Goal: Transaction & Acquisition: Book appointment/travel/reservation

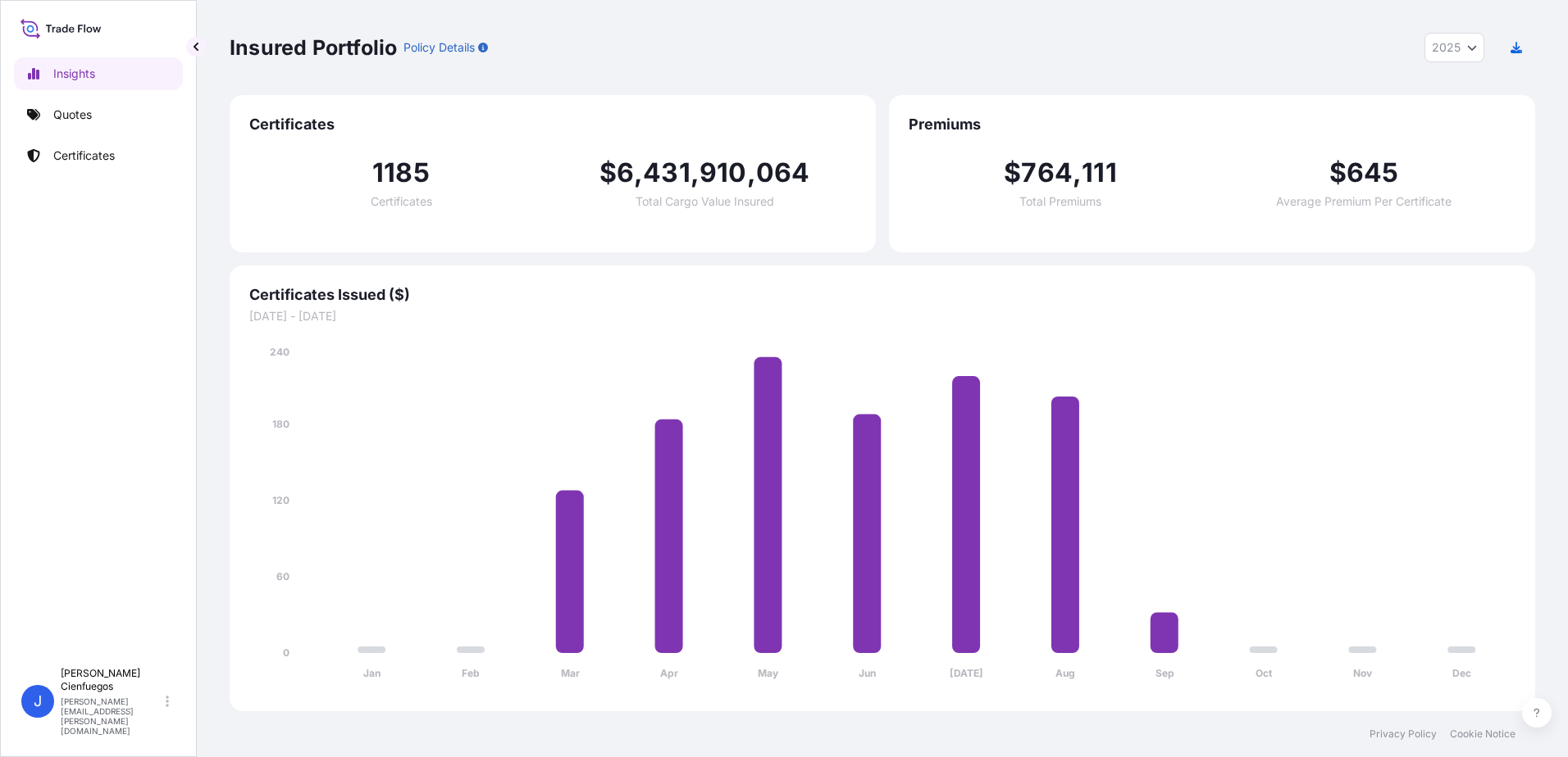
select select "2025"
click at [71, 118] on p "Quotes" at bounding box center [72, 115] width 39 height 17
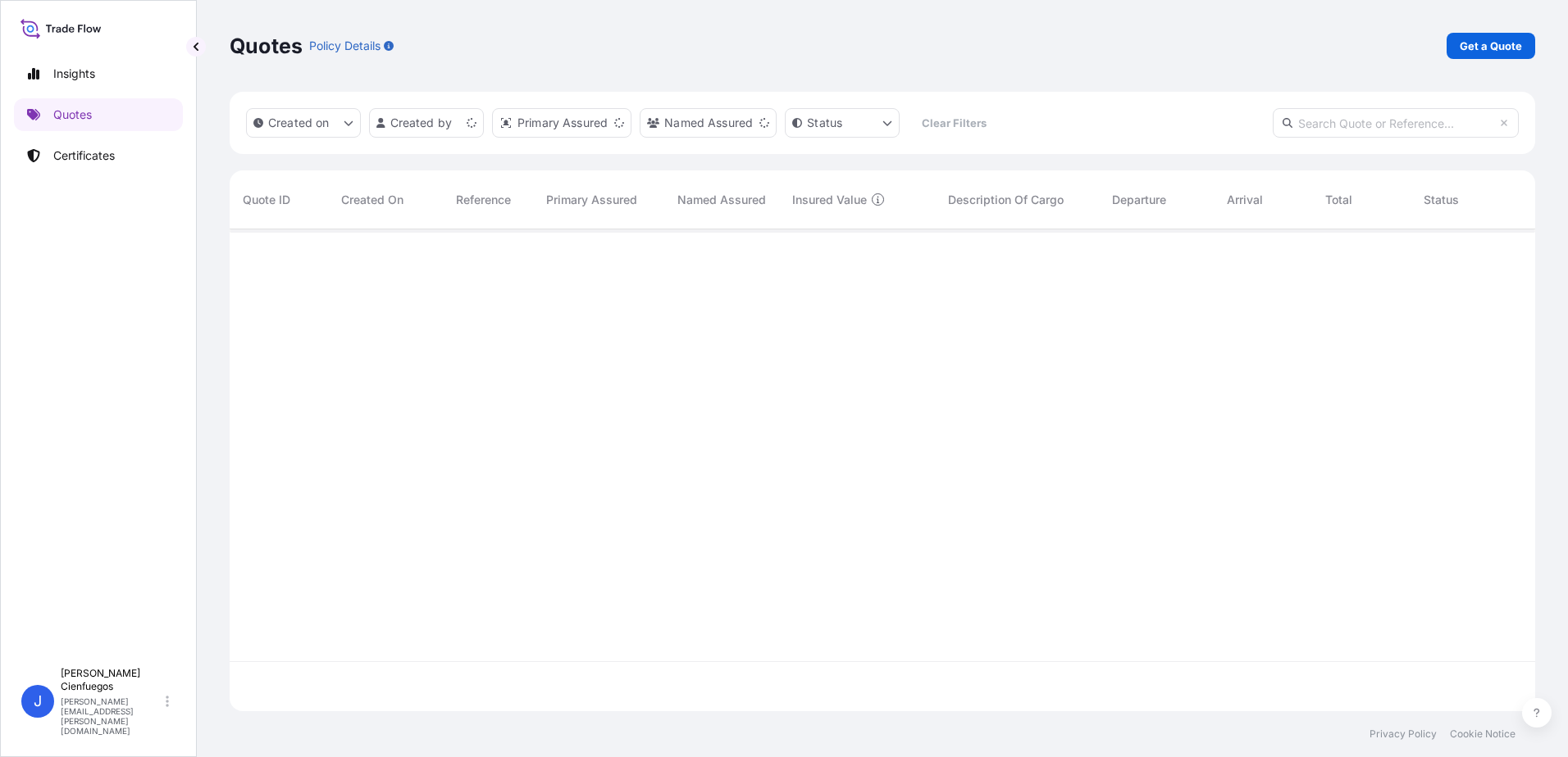
scroll to position [479, 1293]
click at [118, 162] on link "Certificates" at bounding box center [98, 155] width 169 height 33
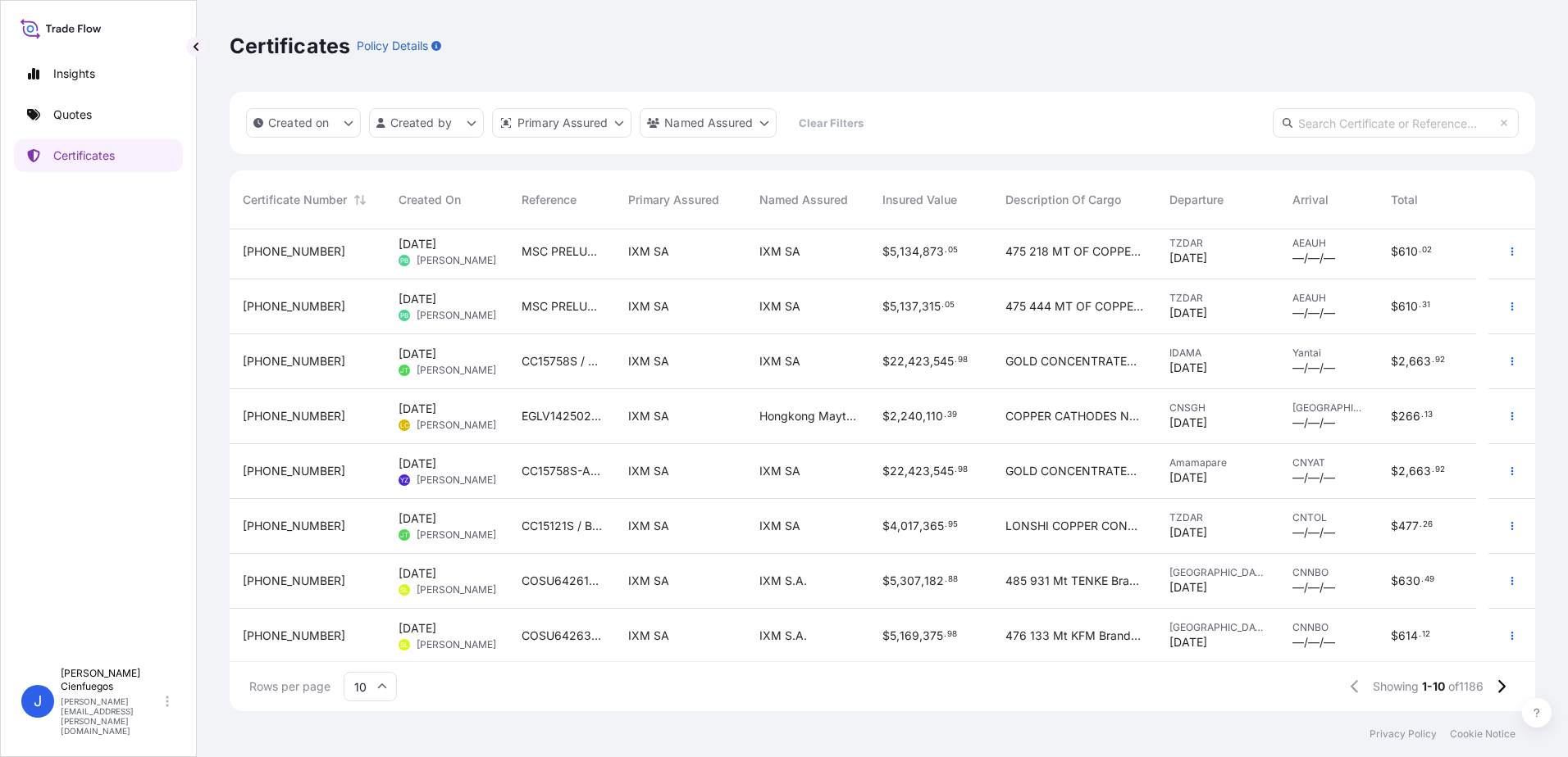
scroll to position [117, 0]
click at [422, 123] on html "Insights Quotes Certificates J [PERSON_NAME] [PERSON_NAME][EMAIL_ADDRESS][PERSO…" at bounding box center [784, 378] width 1568 height 757
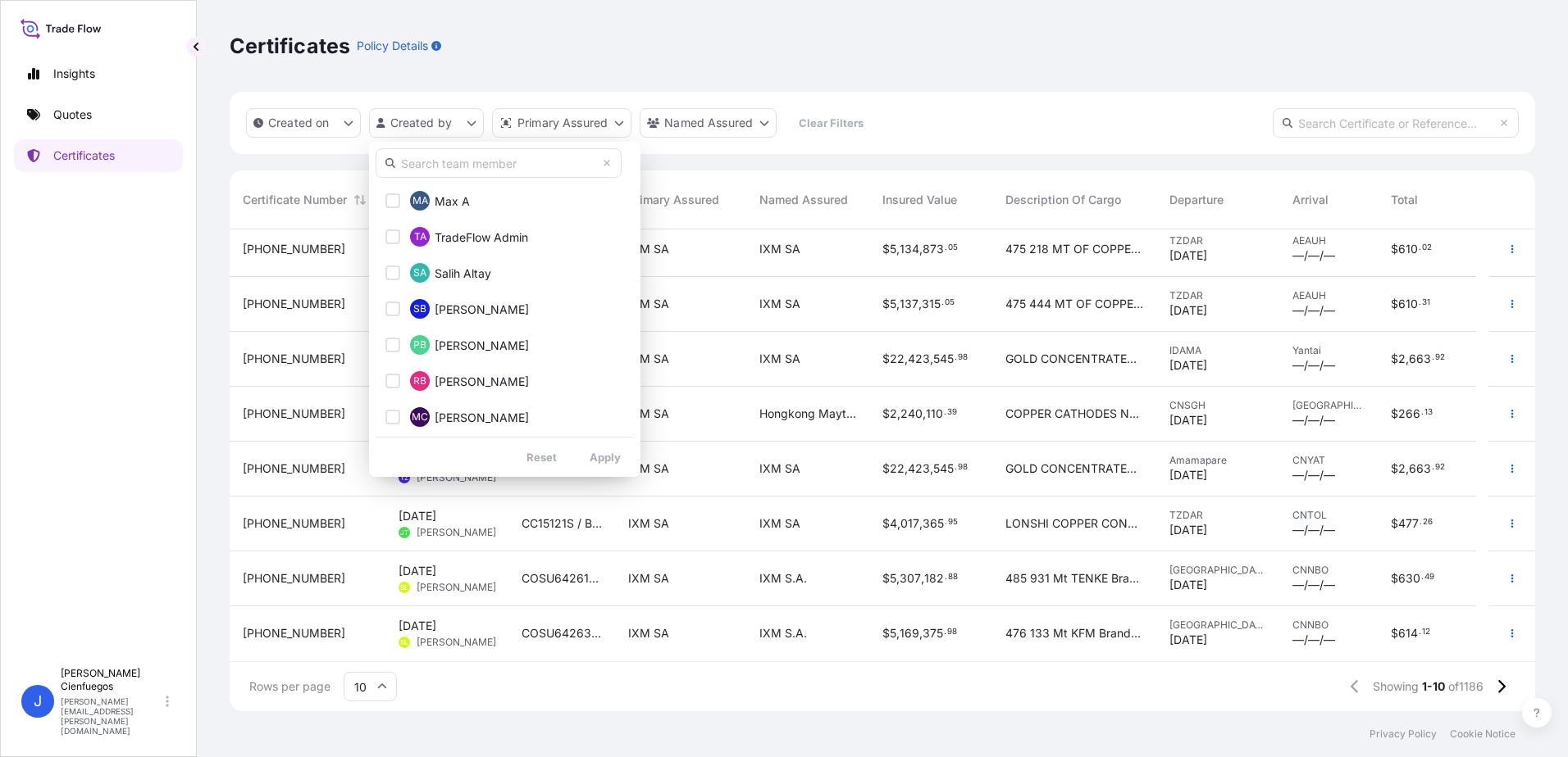
click at [449, 157] on input "text" at bounding box center [499, 163] width 246 height 29
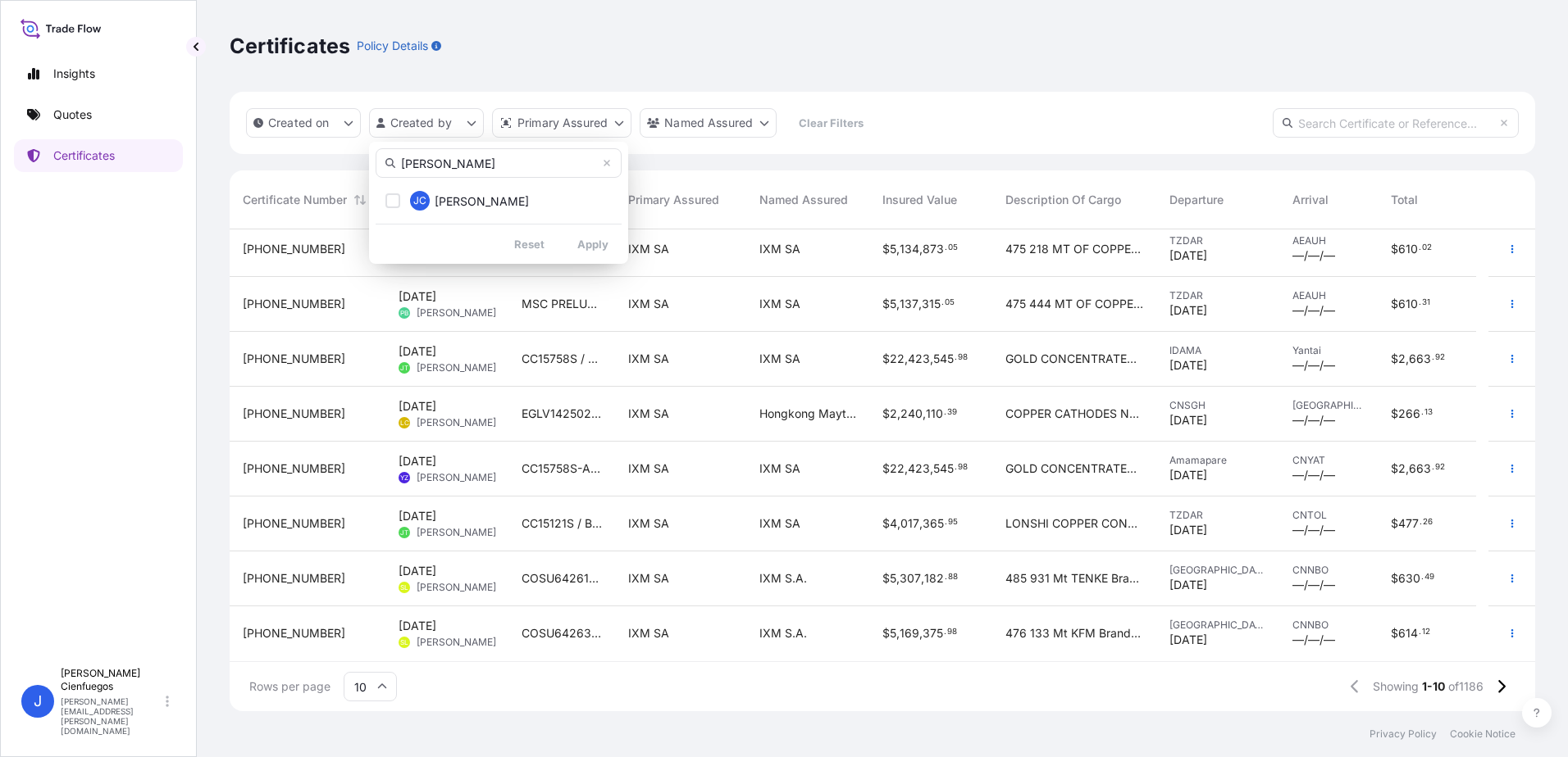
type input "[PERSON_NAME]"
click at [501, 197] on span "[PERSON_NAME]" at bounding box center [482, 201] width 95 height 17
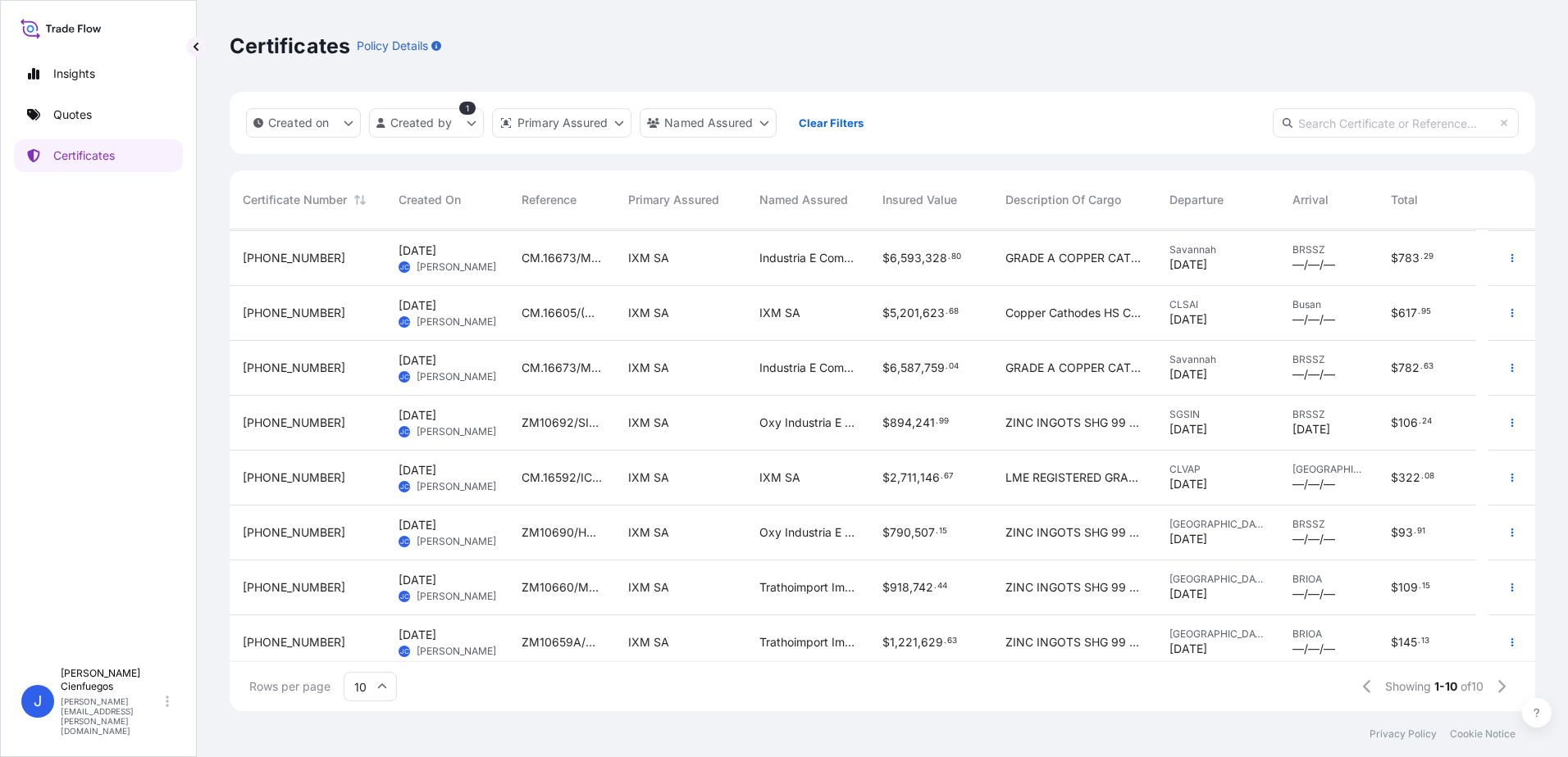
scroll to position [82, 0]
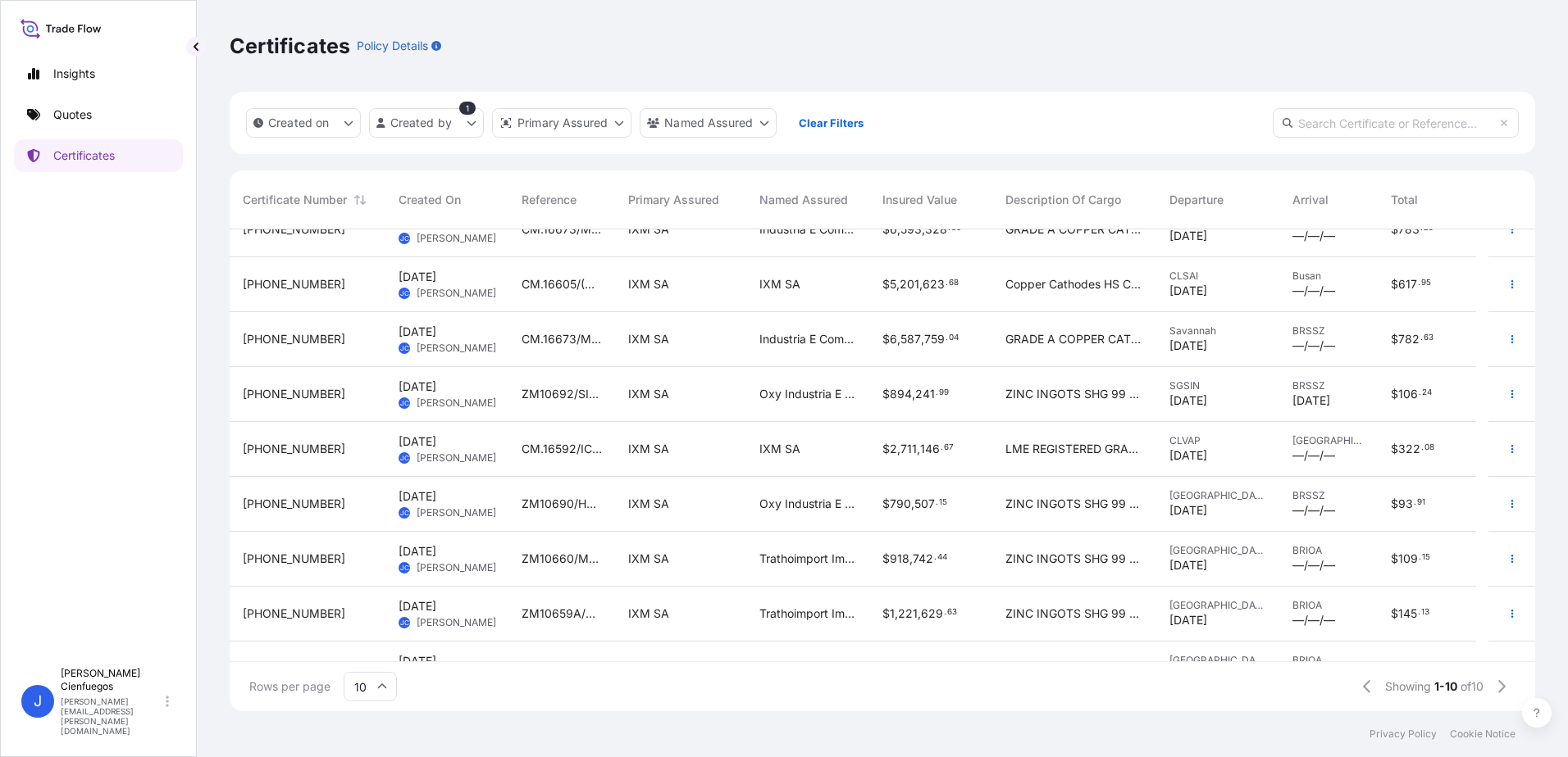
click at [758, 394] on div "Oxy Industria E Comercio de Productos Quimicos Ltda." at bounding box center [807, 395] width 123 height 55
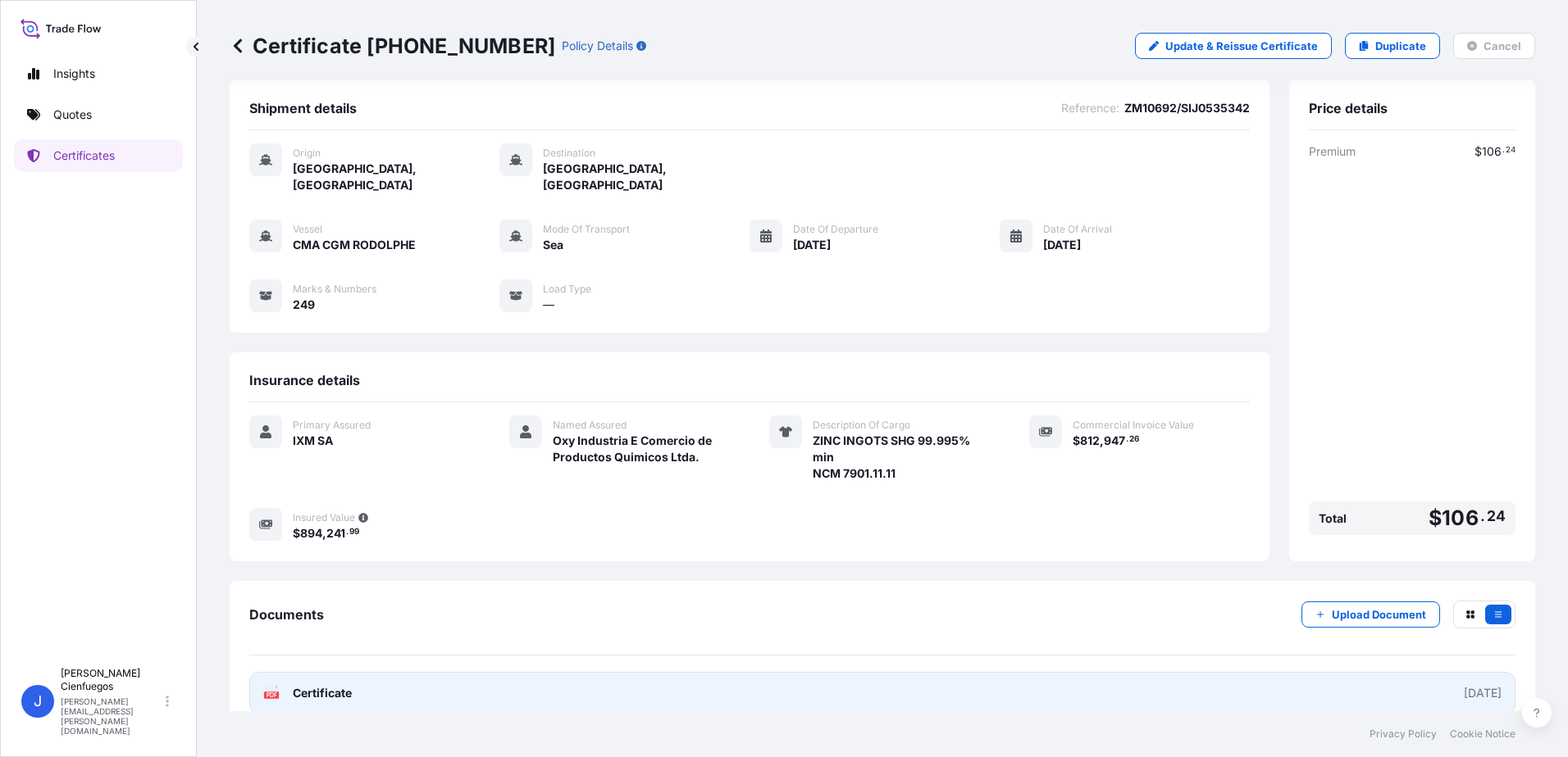
scroll to position [18, 0]
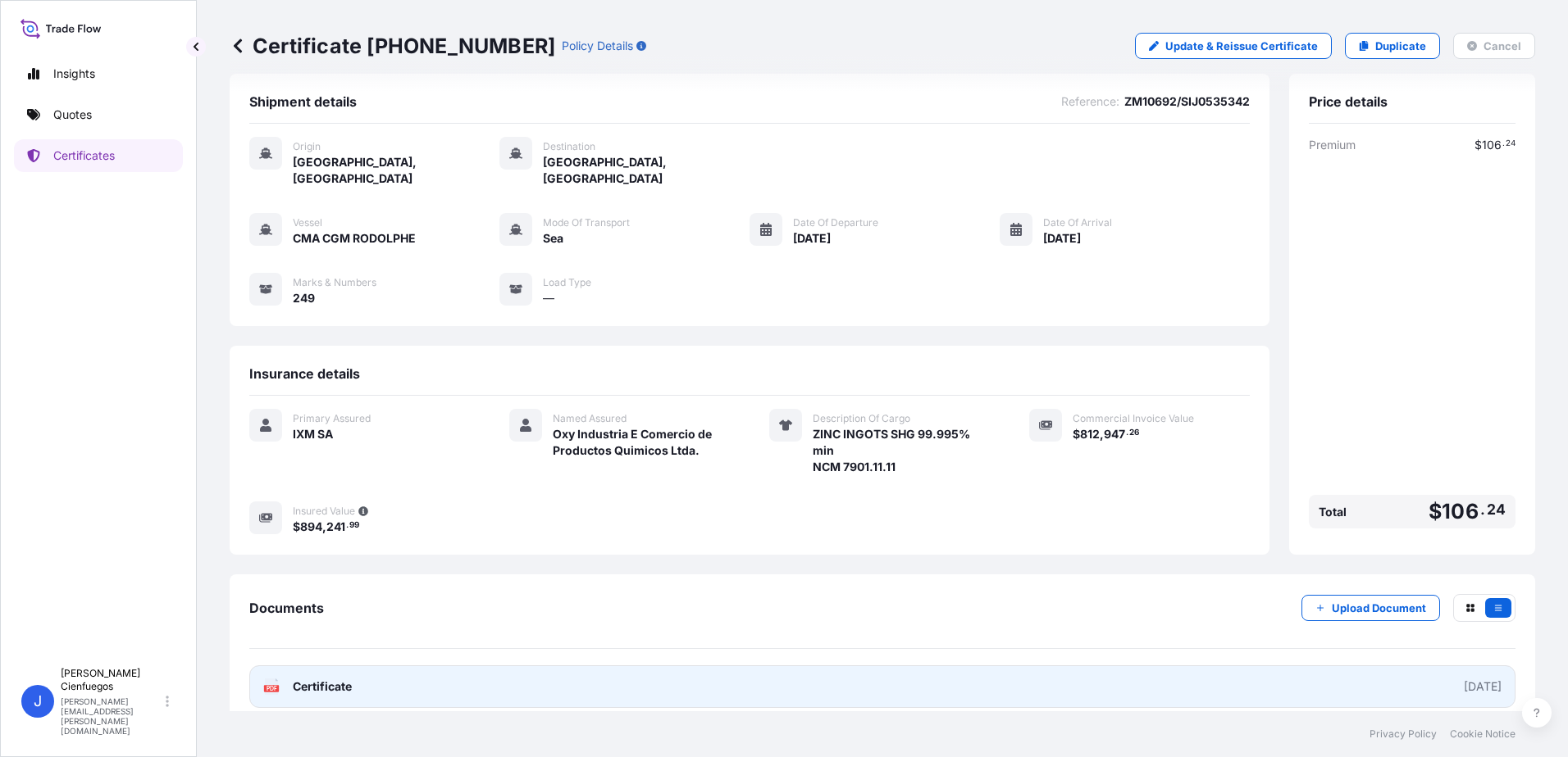
click at [329, 680] on link "PDF Certificate [DATE]" at bounding box center [882, 686] width 1266 height 42
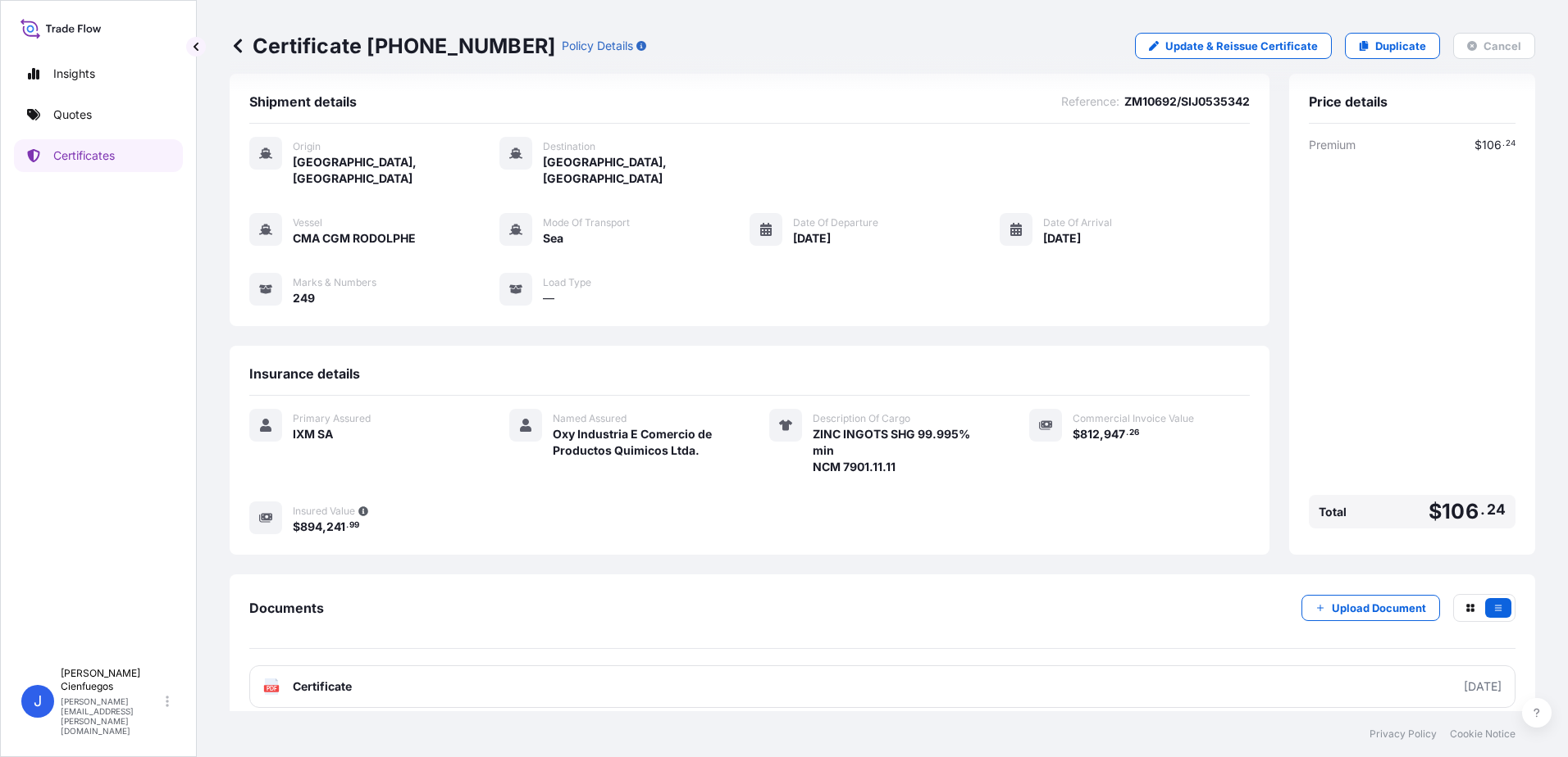
click at [235, 38] on icon at bounding box center [238, 46] width 17 height 17
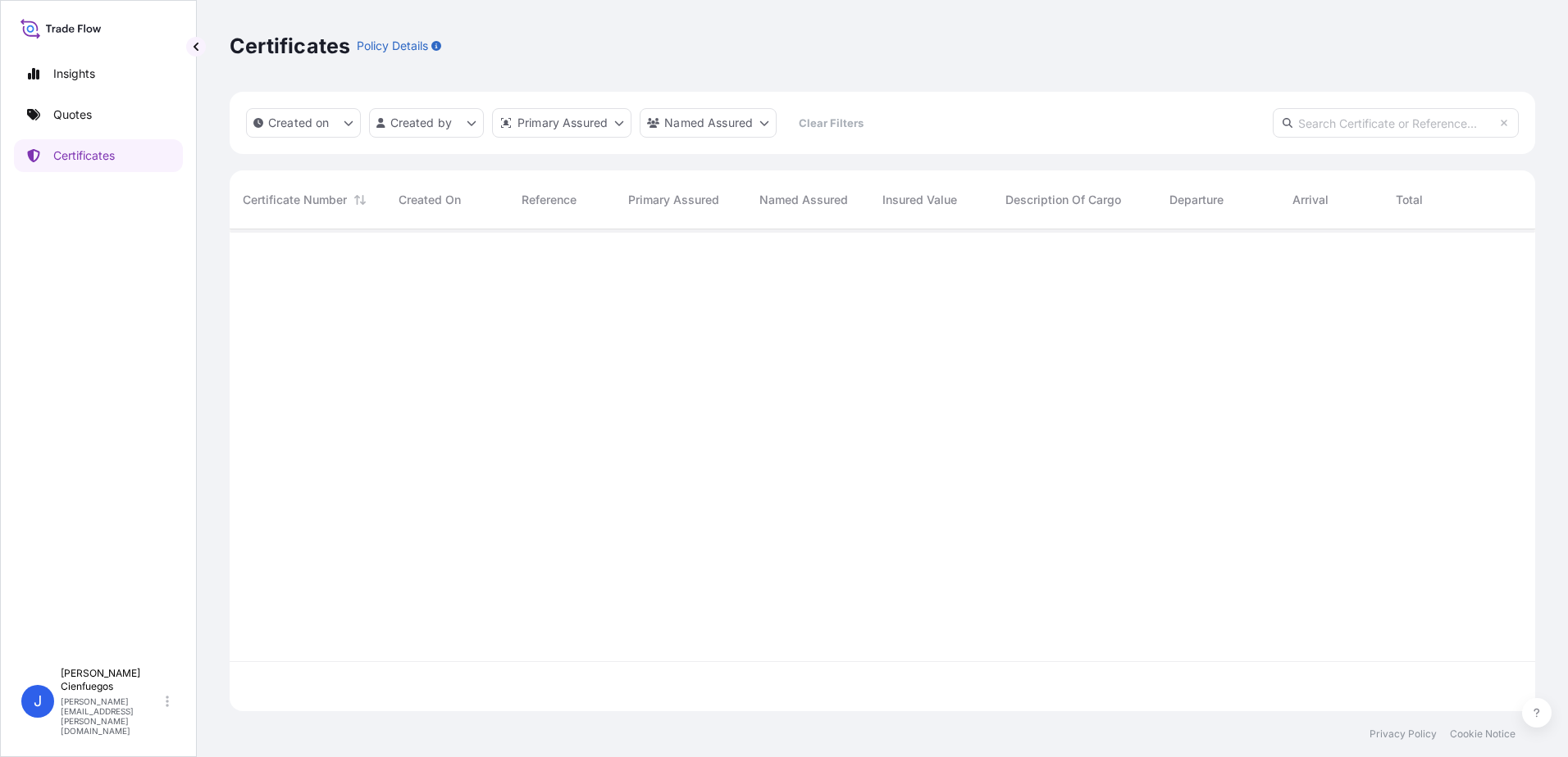
scroll to position [479, 1293]
click at [85, 104] on link "Quotes" at bounding box center [98, 114] width 169 height 33
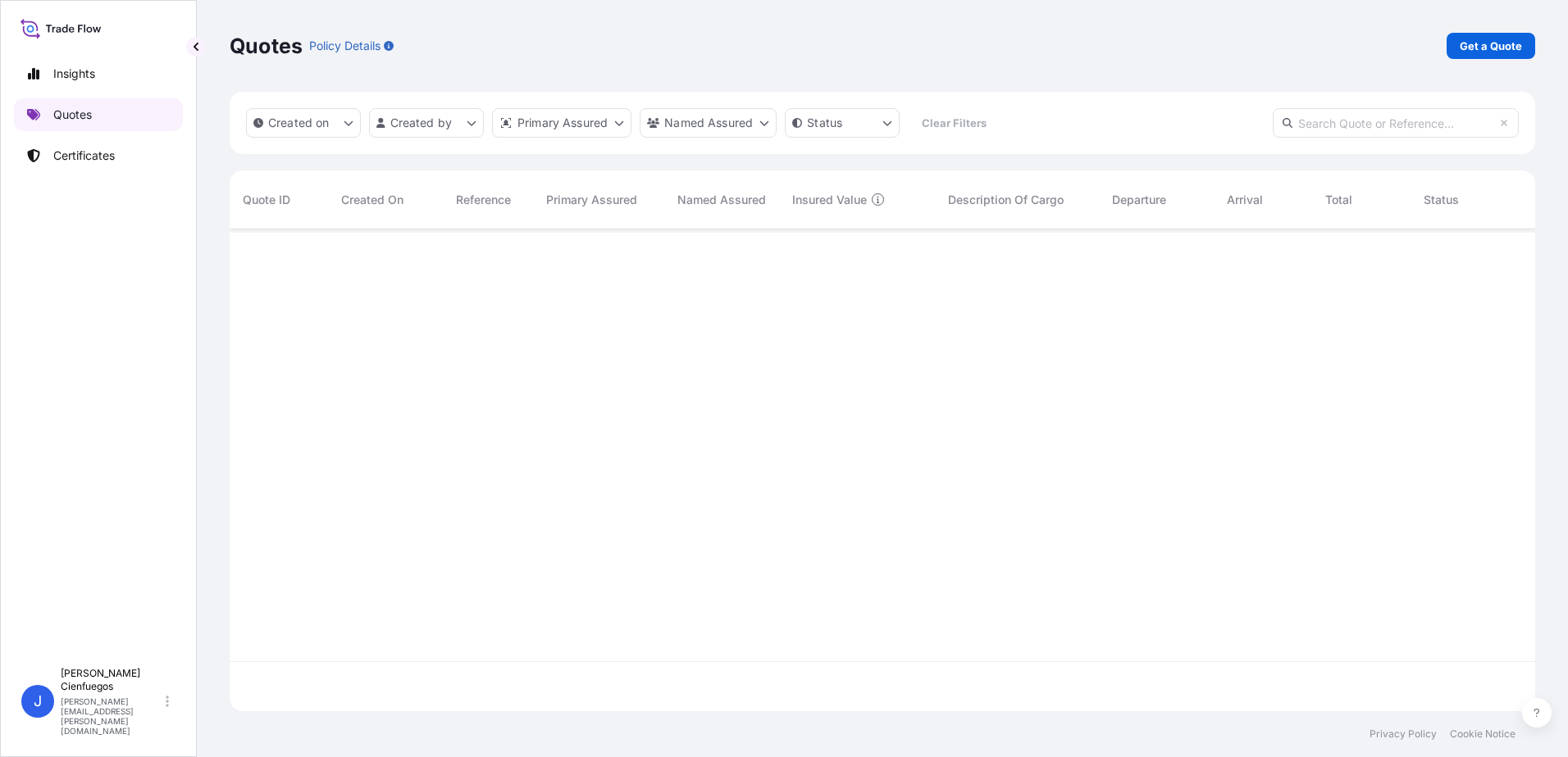
scroll to position [479, 1293]
click at [1501, 42] on p "Get a Quote" at bounding box center [1490, 46] width 62 height 17
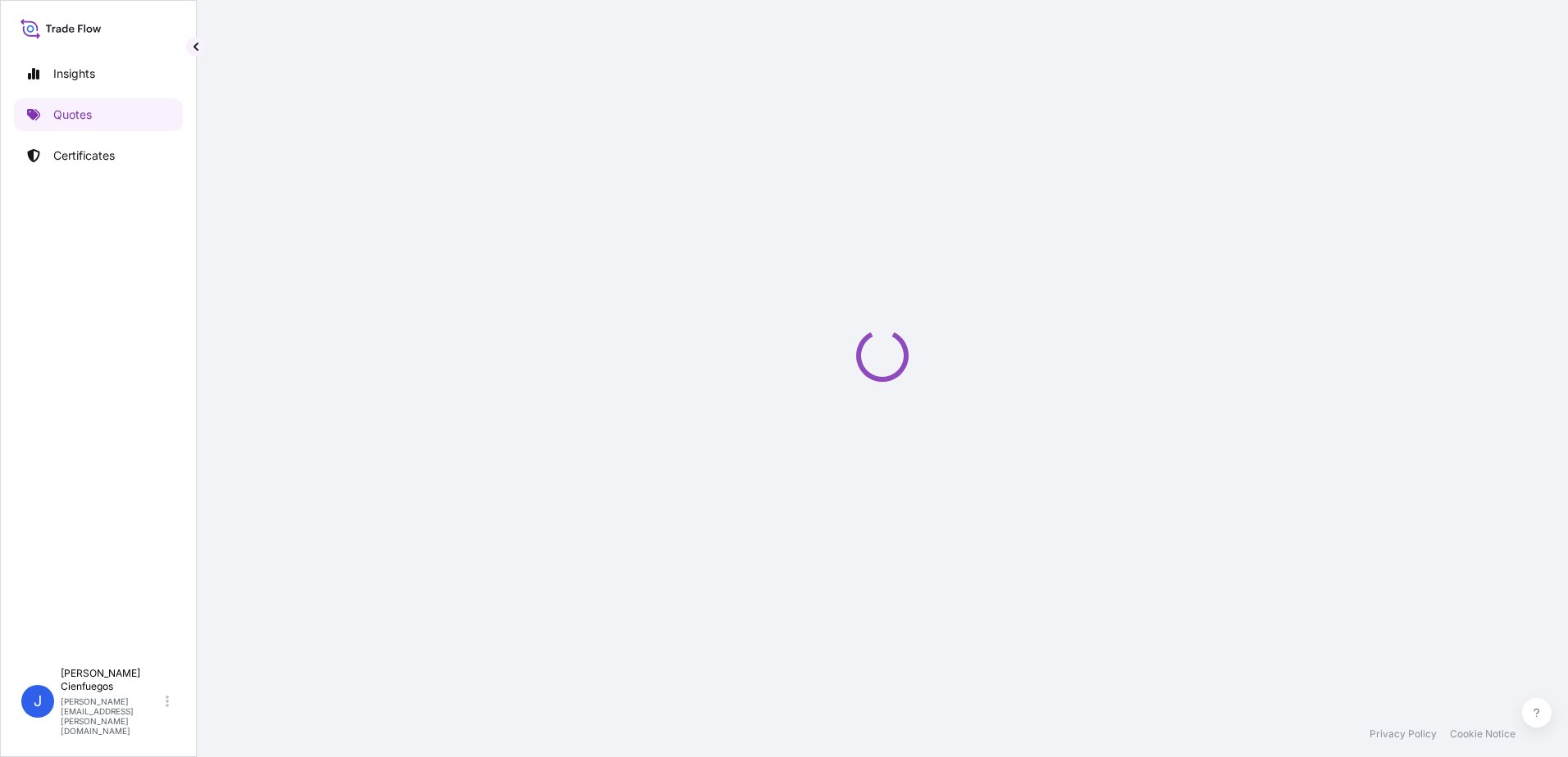
select select "Sea"
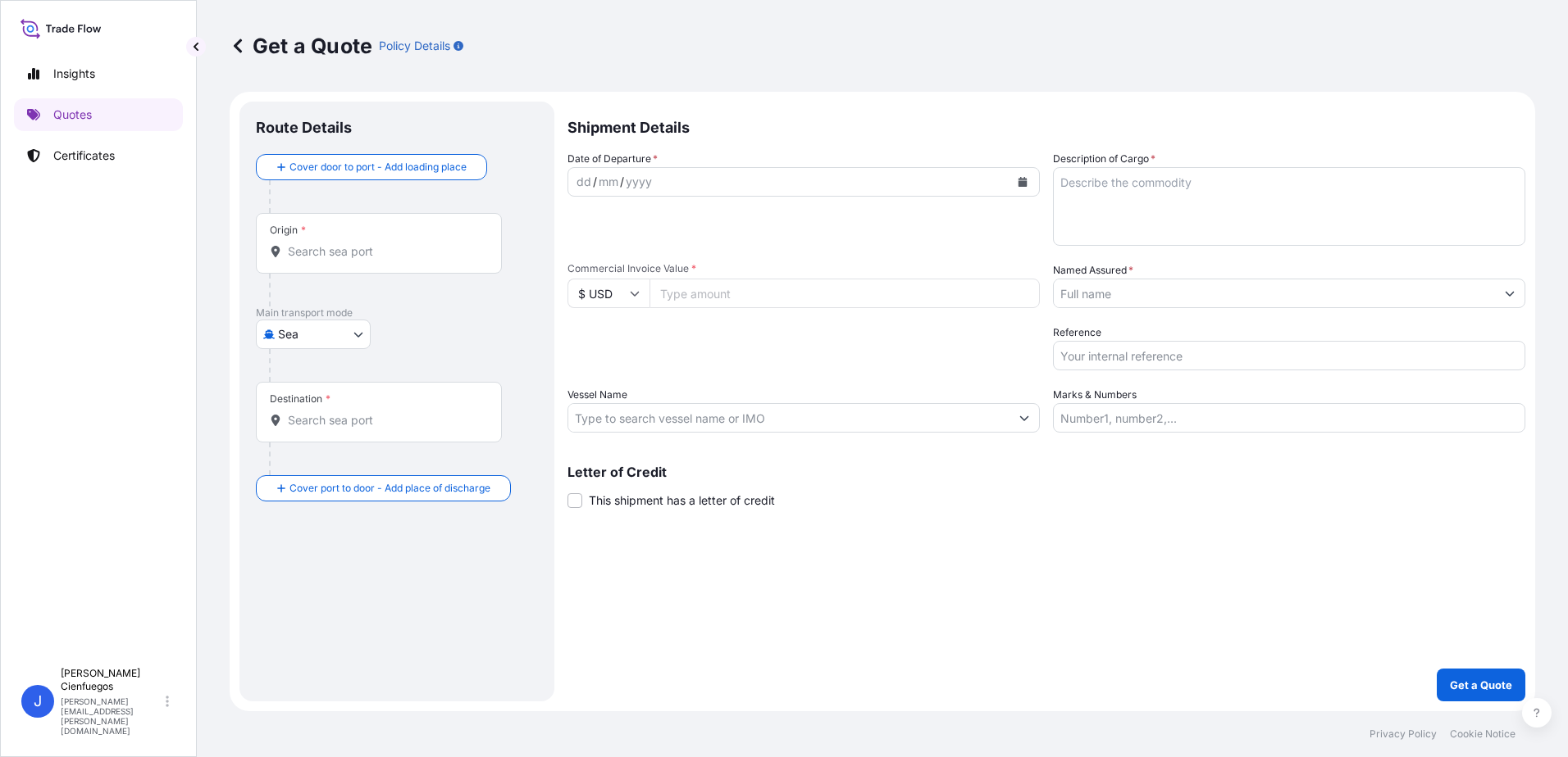
click at [311, 254] on input "Origin *" at bounding box center [384, 251] width 194 height 17
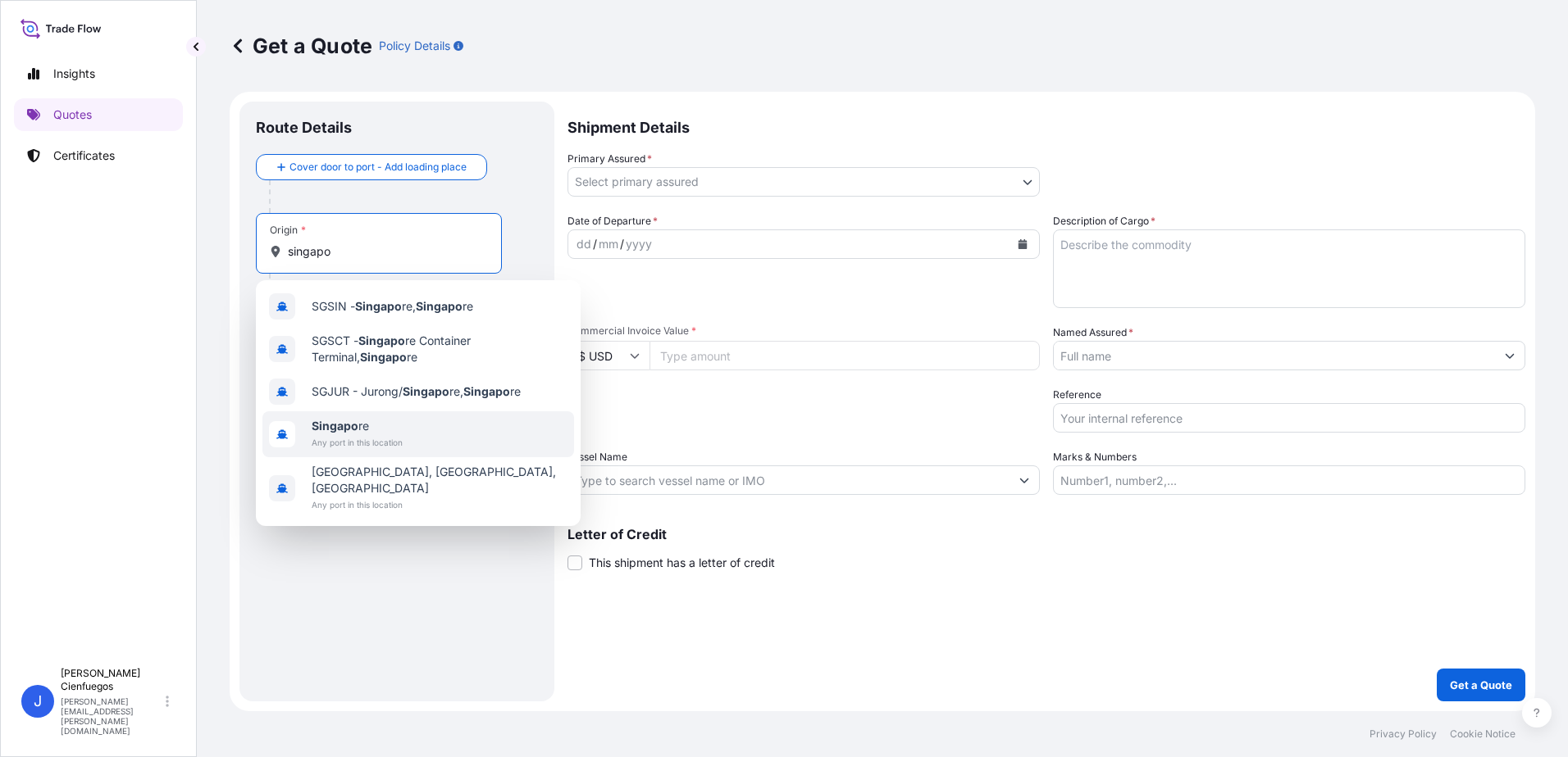
click at [402, 429] on span "Singapo re" at bounding box center [356, 426] width 91 height 17
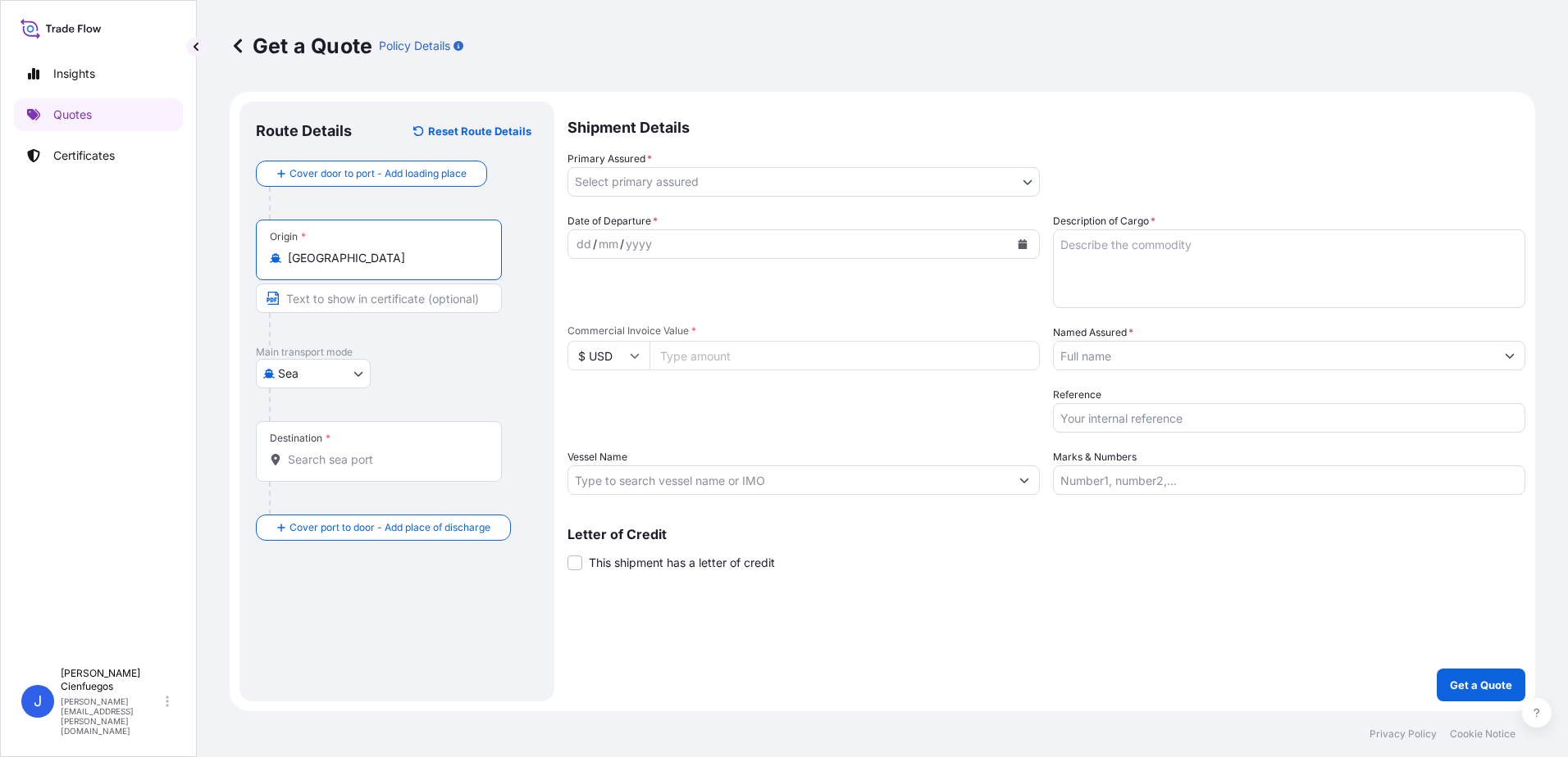
type input "[GEOGRAPHIC_DATA]"
click at [368, 443] on div "Destination *" at bounding box center [378, 451] width 246 height 61
click at [368, 451] on input "Destination *" at bounding box center [384, 459] width 194 height 17
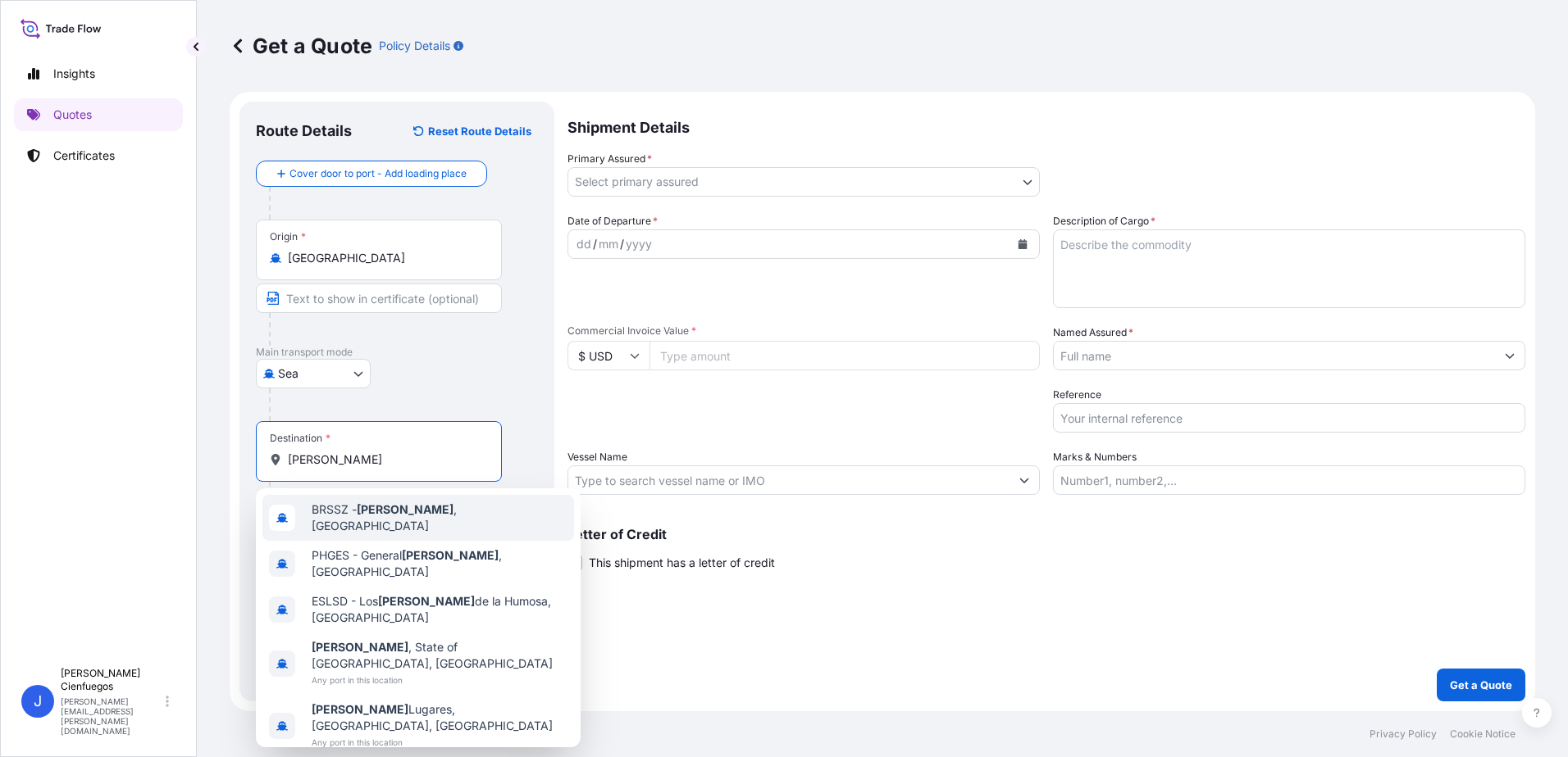
click at [425, 519] on span "[PERSON_NAME][GEOGRAPHIC_DATA] , [GEOGRAPHIC_DATA]" at bounding box center [438, 518] width 255 height 33
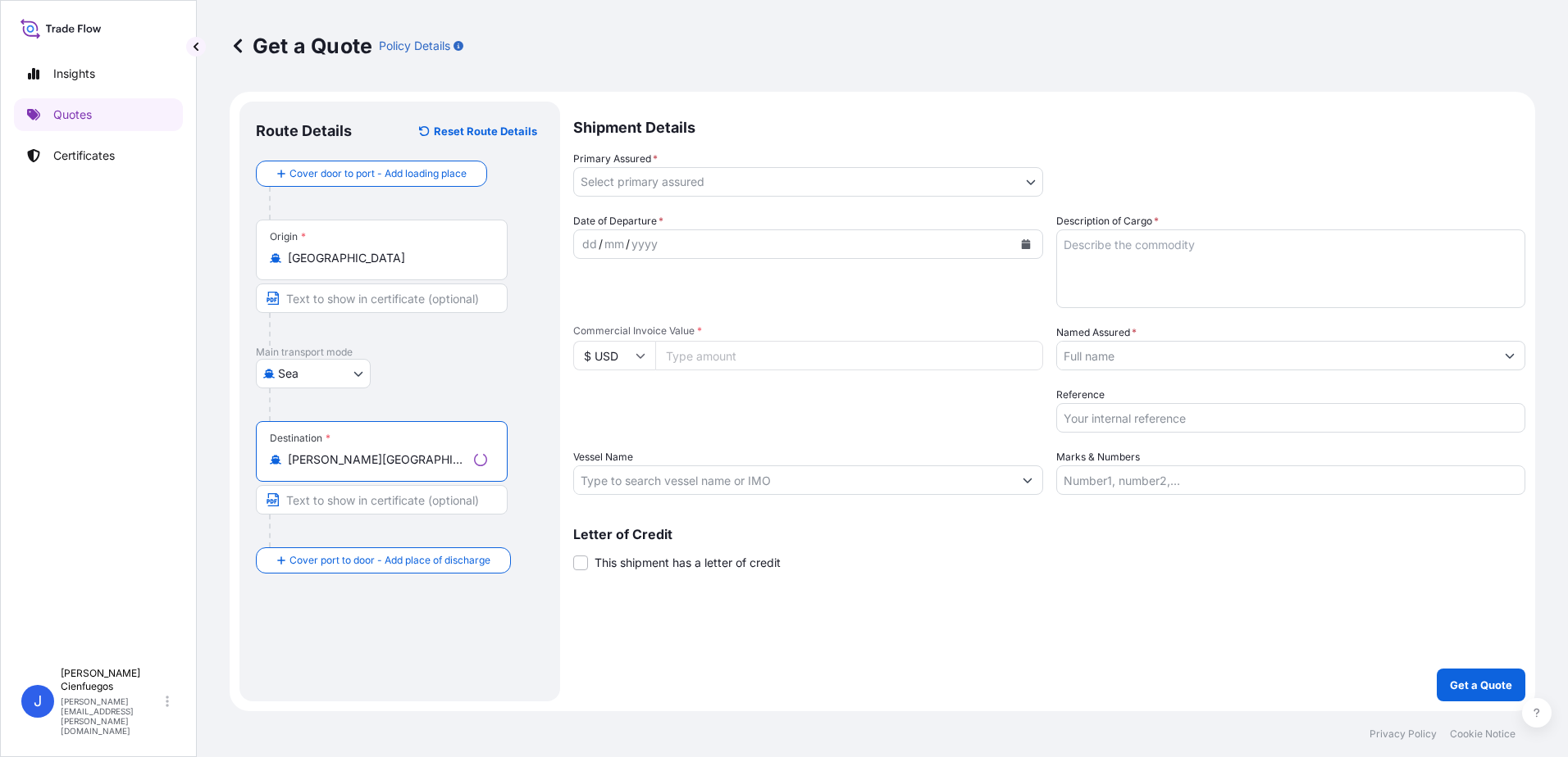
type input "[PERSON_NAME][GEOGRAPHIC_DATA], [GEOGRAPHIC_DATA]"
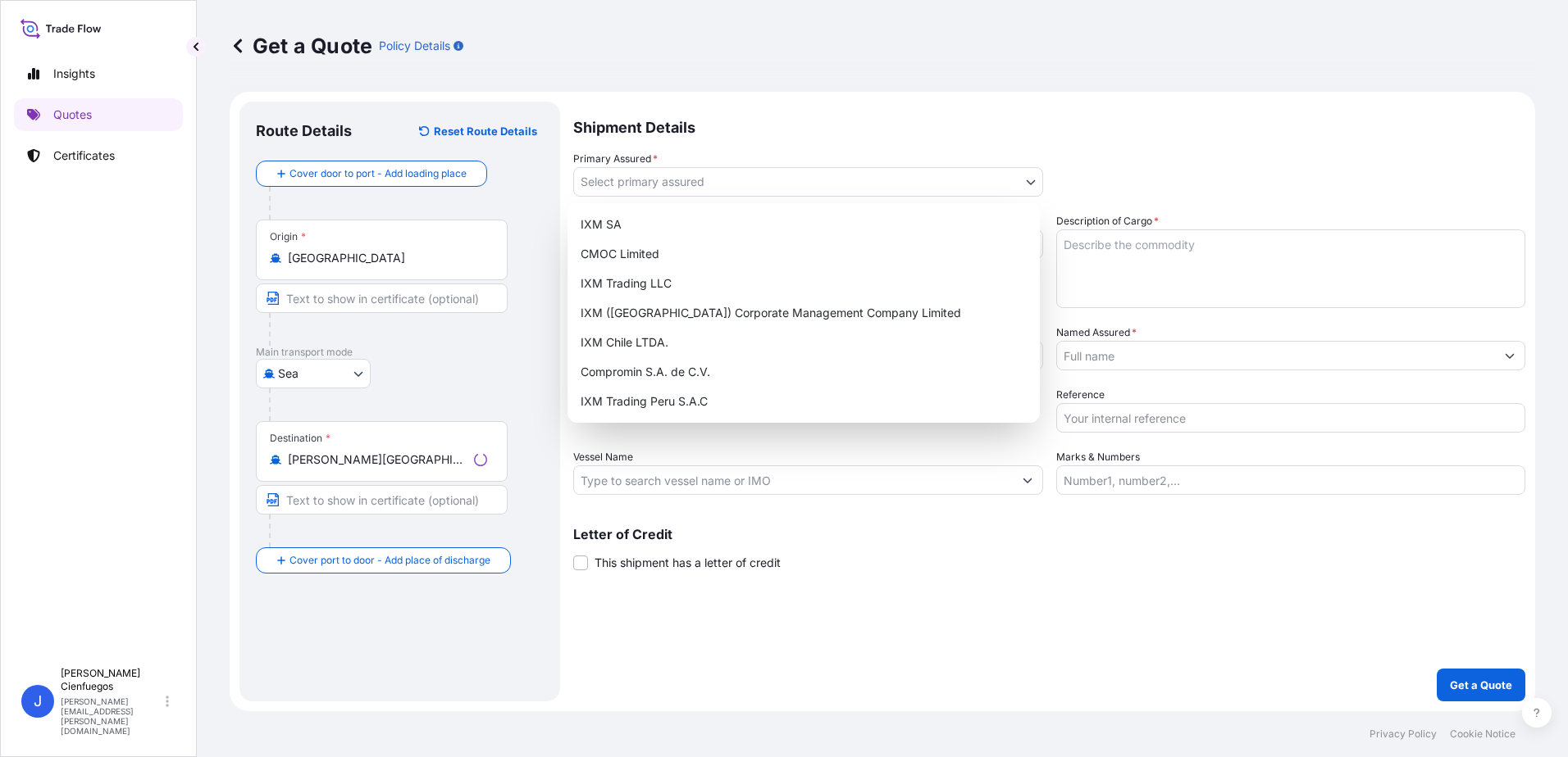
click at [636, 187] on body "0 options available. 5 options available. Insights Quotes Certificates J [PERSO…" at bounding box center [784, 378] width 1568 height 757
click at [632, 228] on div "IXM SA" at bounding box center [803, 223] width 459 height 29
select select "31846"
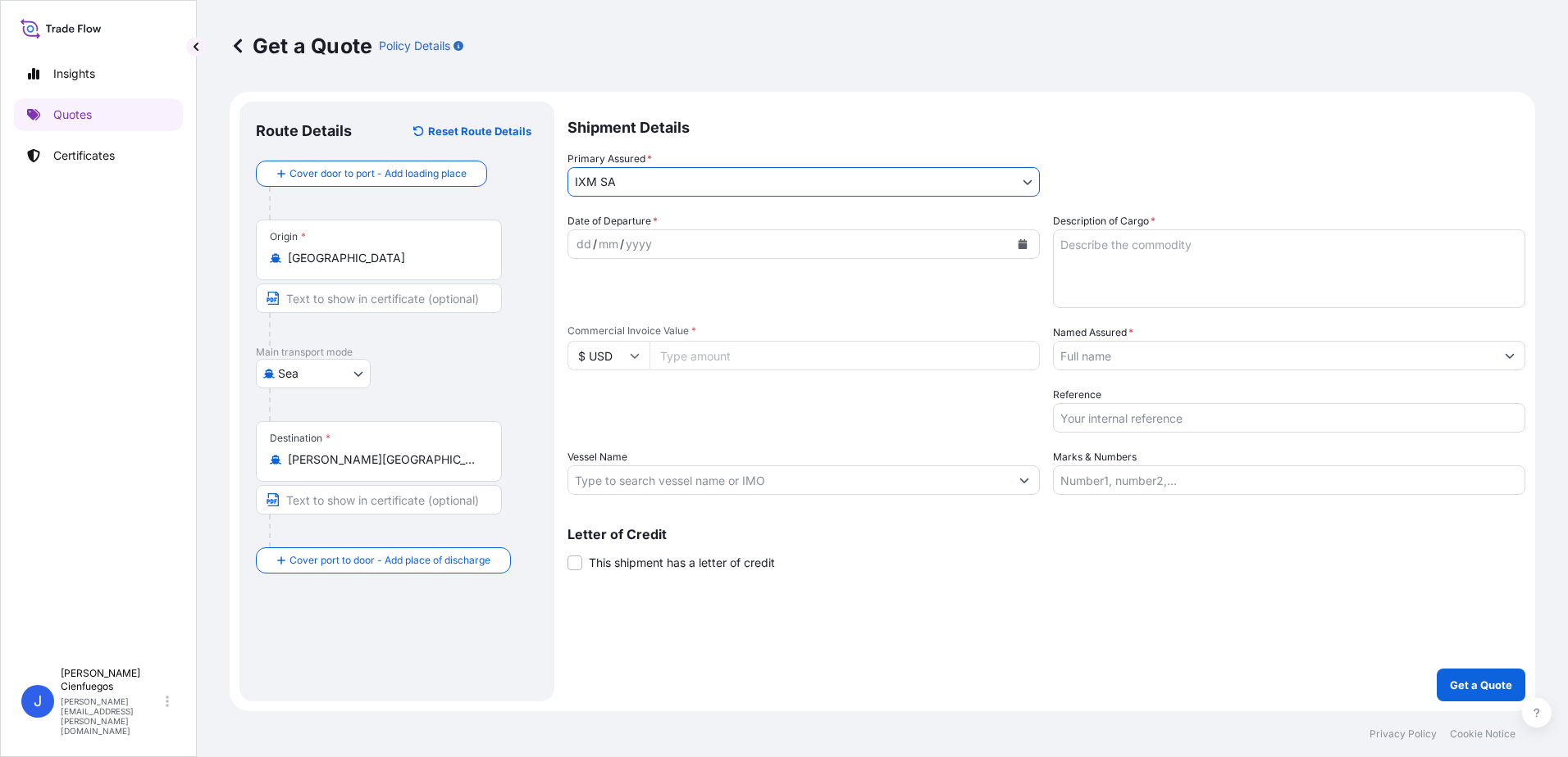
click at [665, 243] on div "dd / mm / yyyy" at bounding box center [788, 244] width 441 height 29
click at [1025, 238] on button "Calendar" at bounding box center [1023, 245] width 27 height 26
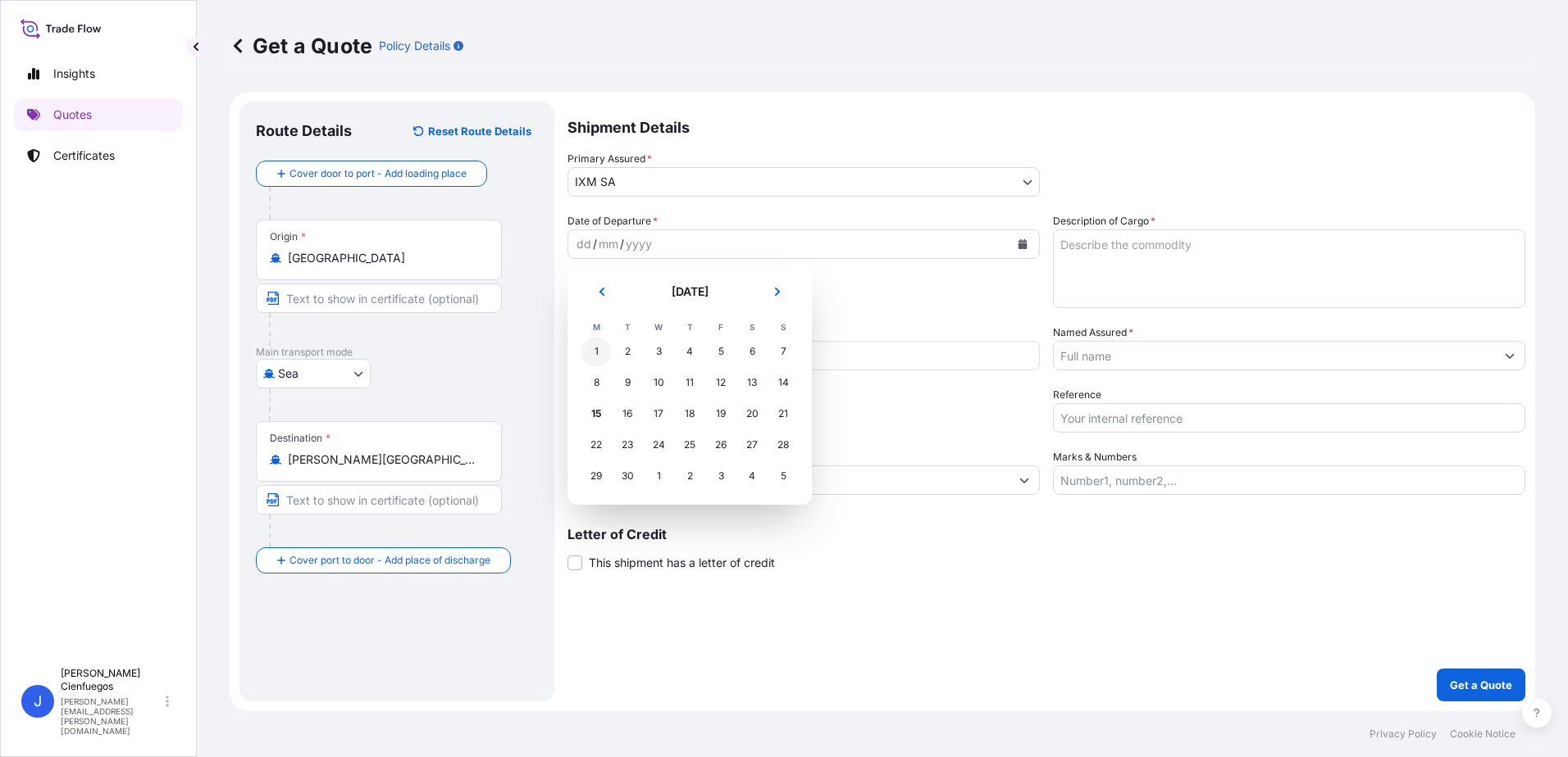
click at [598, 352] on div "1" at bounding box center [596, 351] width 29 height 29
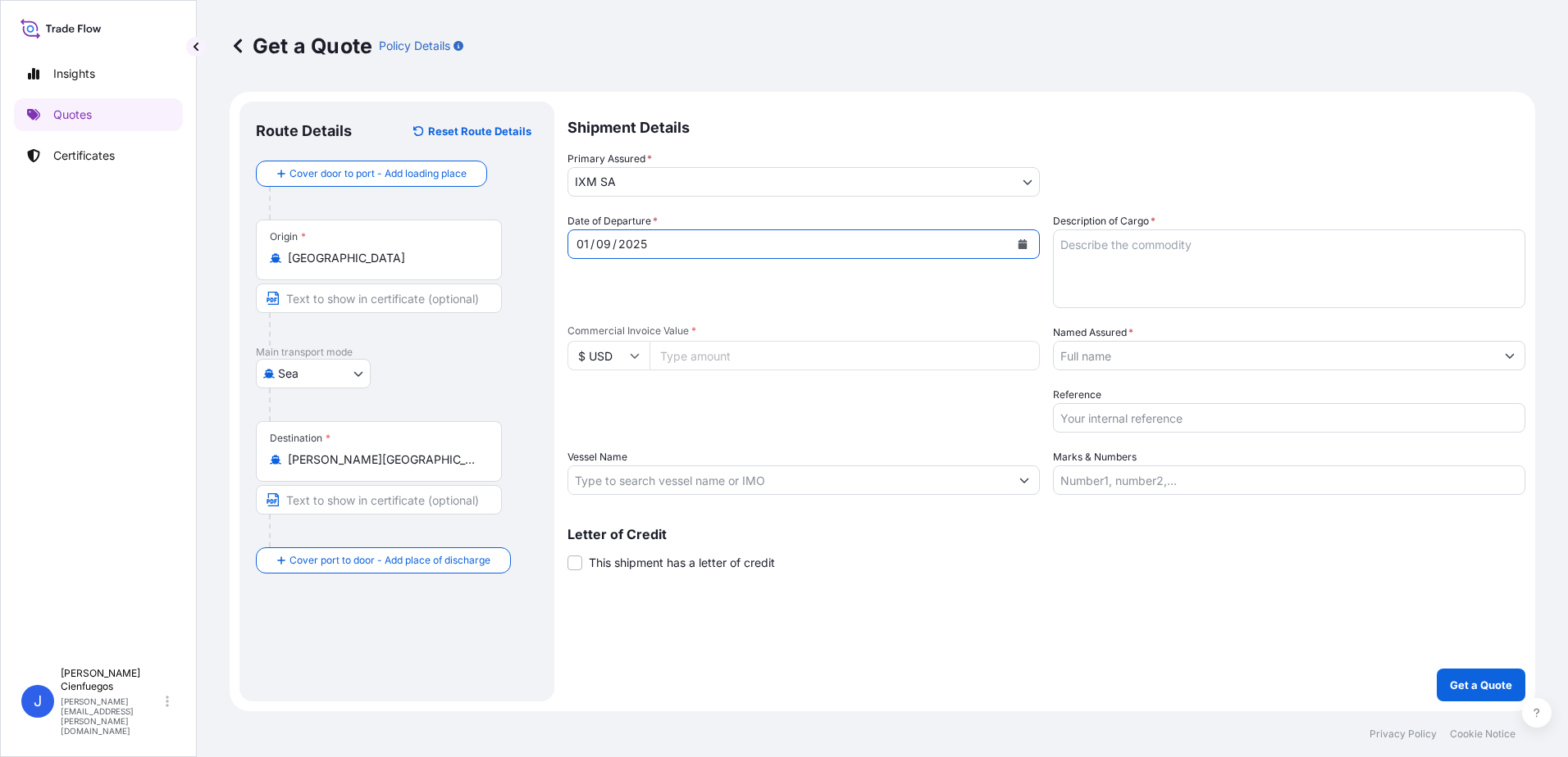
click at [767, 363] on input "Commercial Invoice Value *" at bounding box center [845, 355] width 391 height 29
click at [674, 362] on input "Commercial Invoice Value *" at bounding box center [845, 355] width 391 height 29
type input "775419.34"
click at [1092, 355] on input "Named Assured *" at bounding box center [1274, 355] width 441 height 29
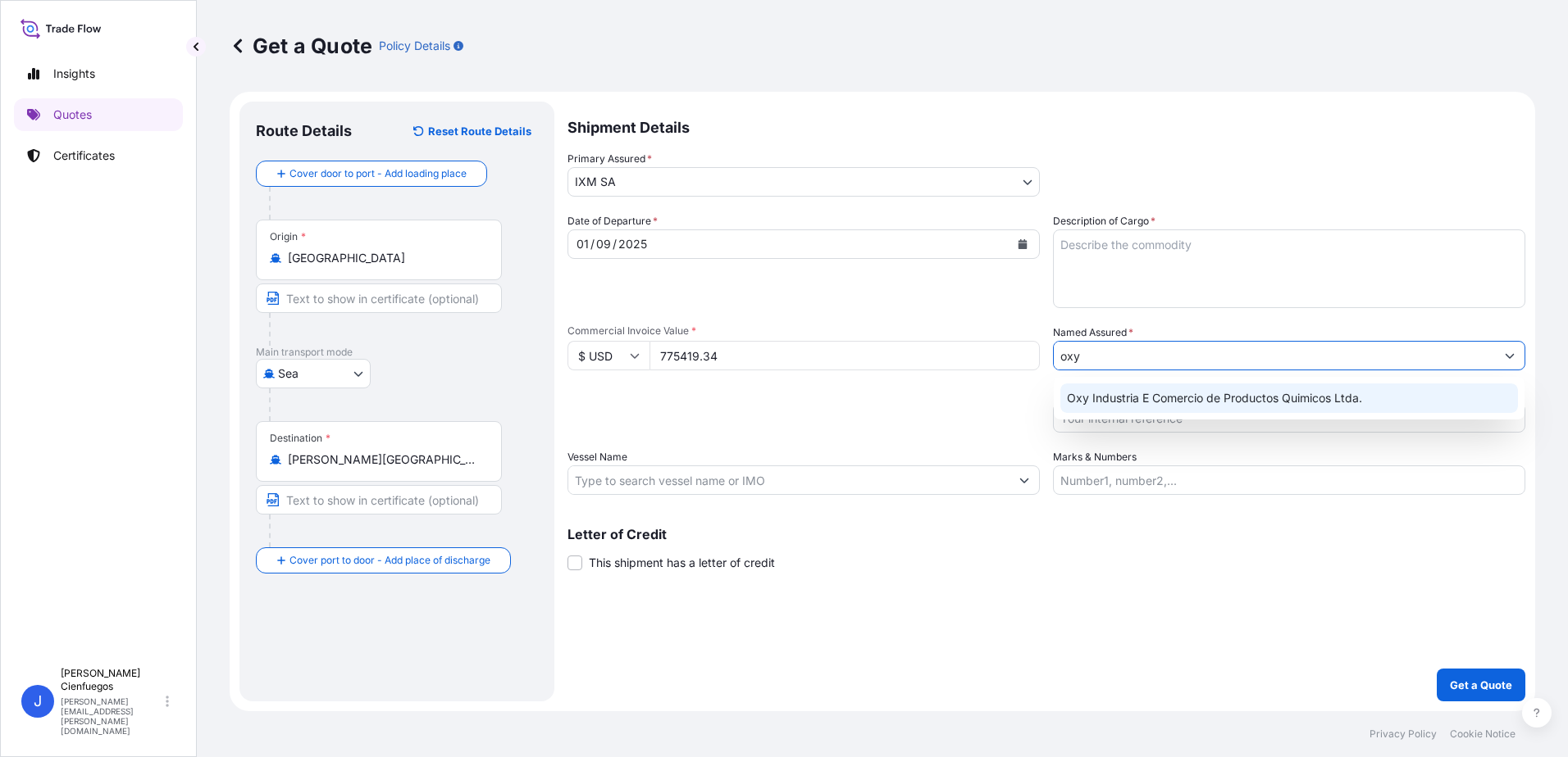
click at [1247, 398] on span "Oxy Industria E Comercio de Productos Quimicos Ltda." at bounding box center [1214, 398] width 295 height 17
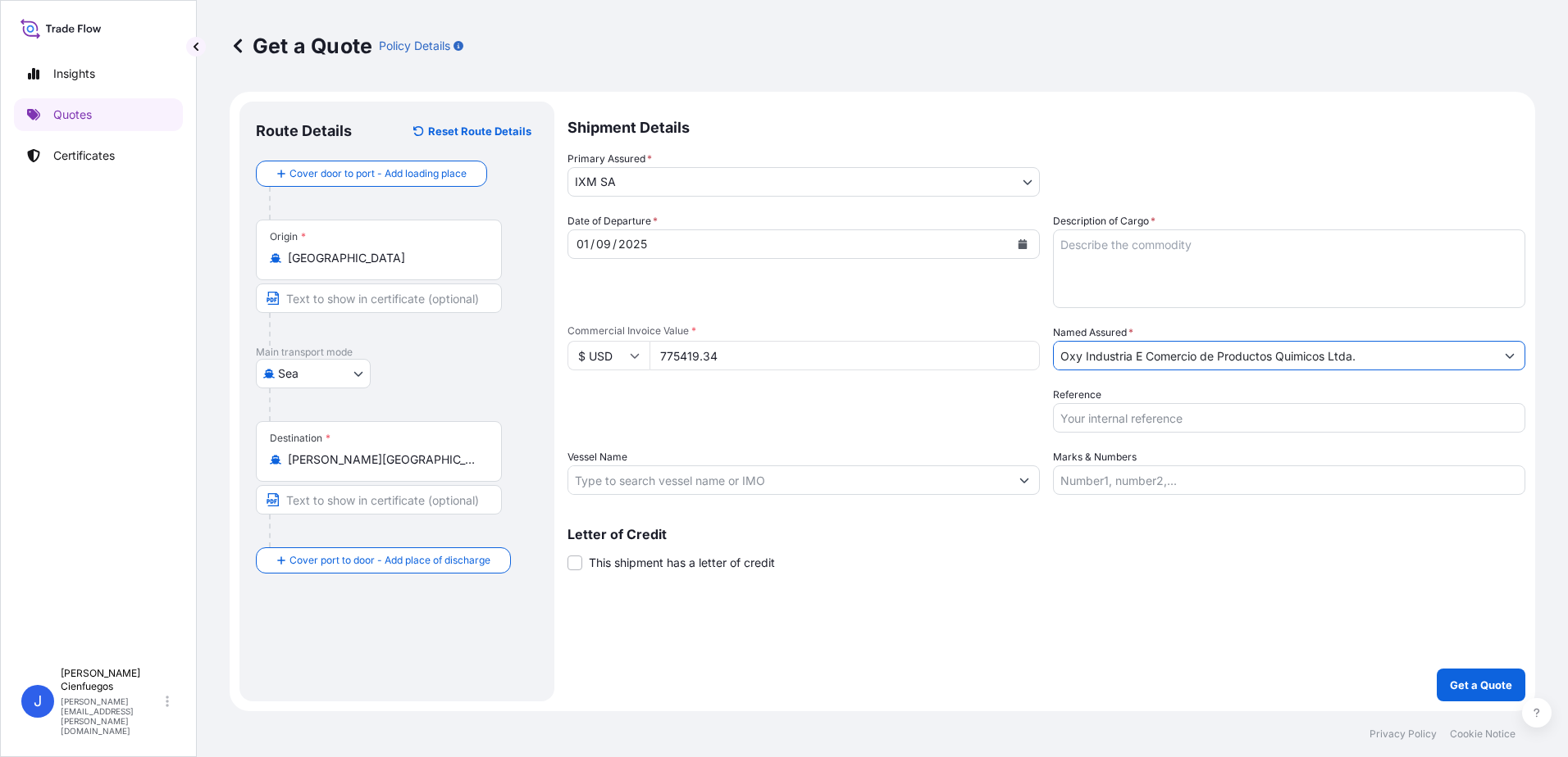
type input "Oxy Industria E Comercio de Productos Quimicos Ltda."
click at [1170, 279] on textarea "Description of Cargo *" at bounding box center [1289, 269] width 472 height 79
click at [1076, 247] on textarea "Description of Cargo *" at bounding box center [1289, 269] width 472 height 79
paste textarea "ZINC INGOTS SHG 99.995% min NCM 7901.11.11"
type textarea "ZINC INGOTS SHG 99.995% min NCM 7901.11.11"
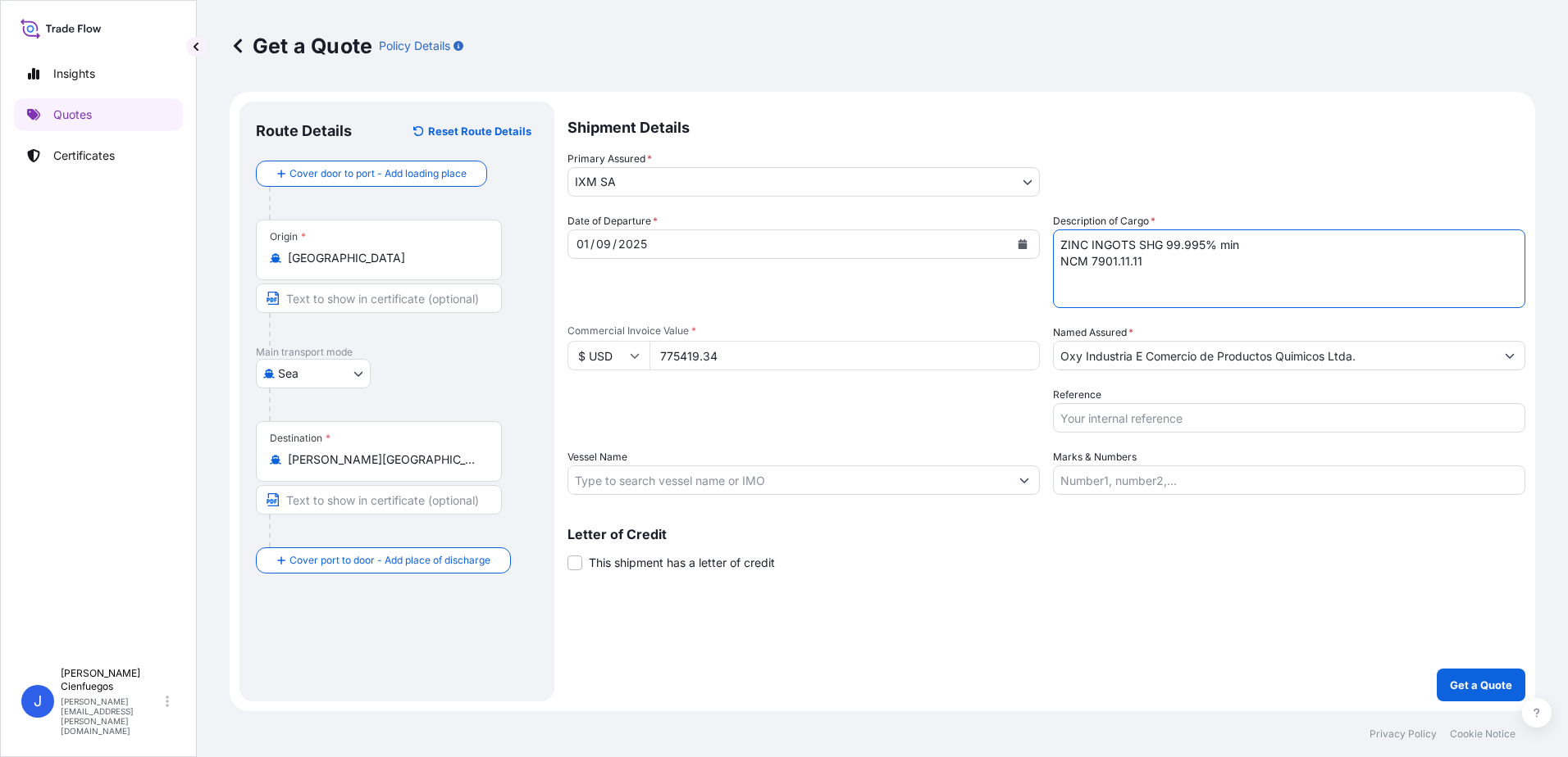
click at [1067, 422] on input "Reference" at bounding box center [1289, 417] width 472 height 29
click at [1110, 420] on input "Reference" at bounding box center [1289, 417] width 472 height 29
paste input "ZINC INGOTS SHG 99.995% min NCM 7901.11.11"
type input "ZINC INGOTS SHG 99.995% min NCM 7901.11.11"
drag, startPoint x: 1237, startPoint y: 421, endPoint x: 828, endPoint y: 417, distance: 409.0
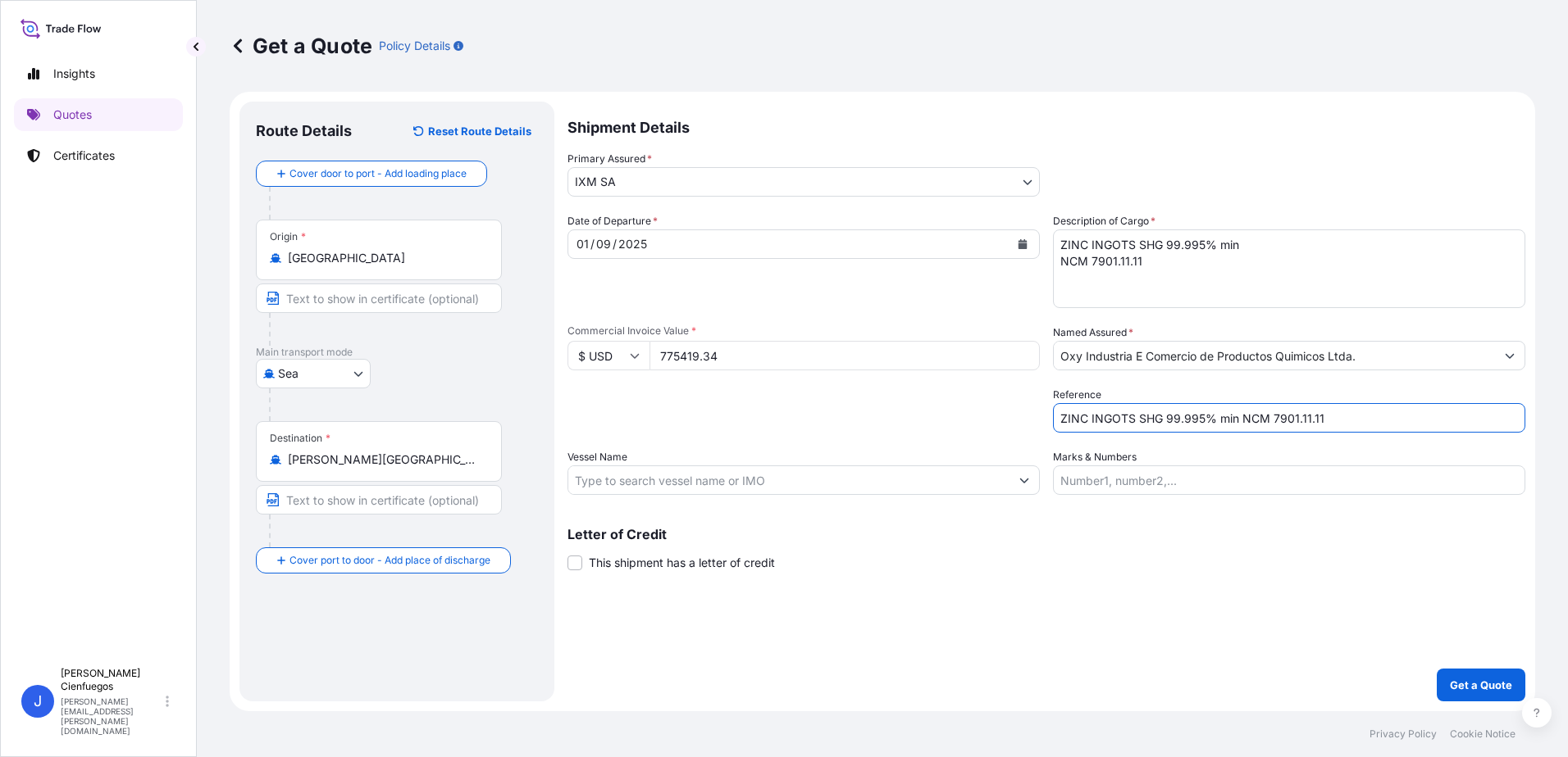
click at [828, 417] on div "Date of Departure * [DATE] Cargo Category * Metals of every type and descriptio…" at bounding box center [1046, 353] width 957 height 282
paste input "ZM10694"
click at [1280, 405] on input "ZM10694/" at bounding box center [1289, 417] width 472 height 29
paste input "MEDUUD468051"
type input "ZM10694/MEDUUD468051"
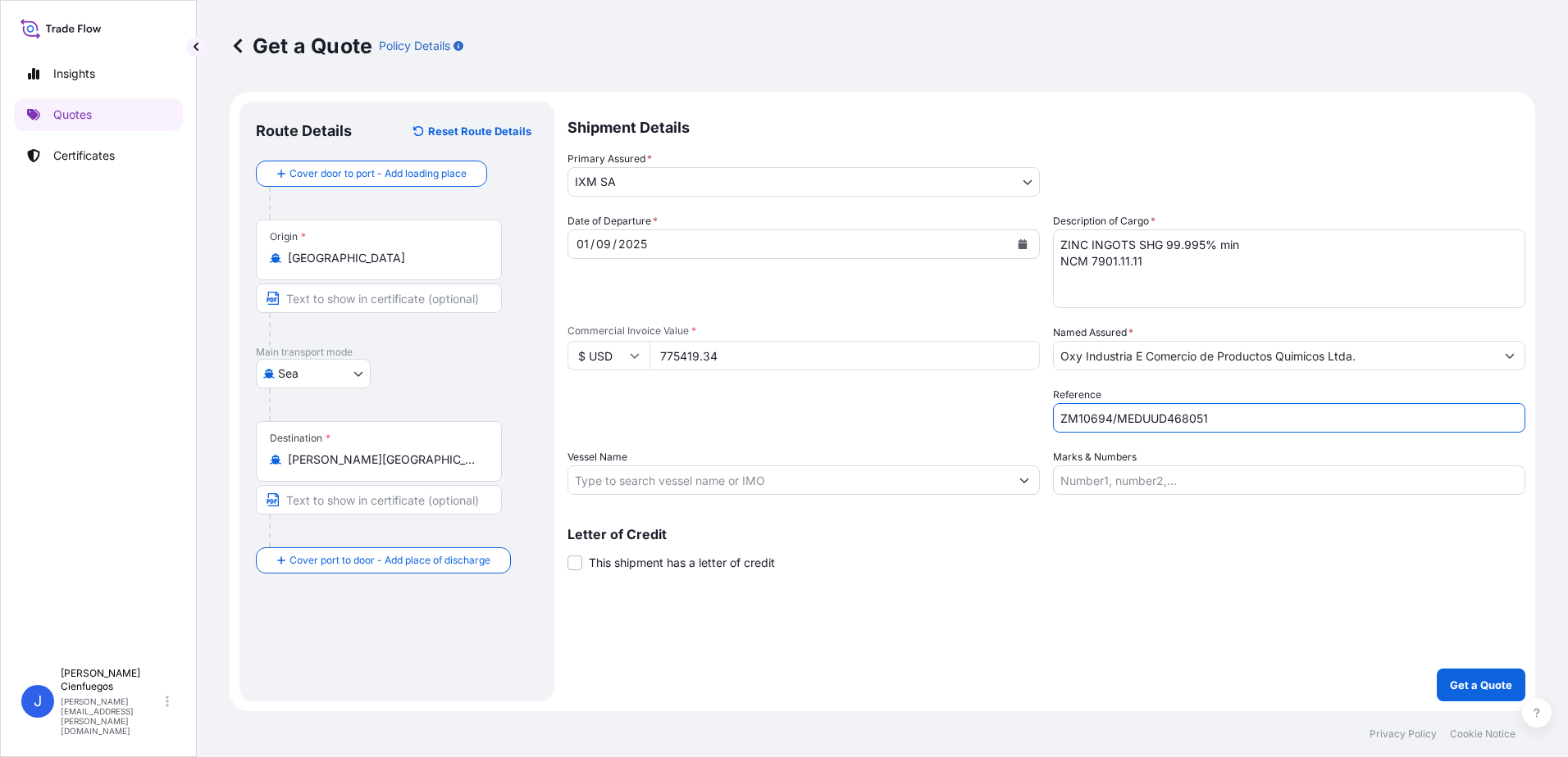
click at [1163, 489] on input "Marks & Numbers" at bounding box center [1289, 480] width 472 height 29
drag, startPoint x: 1069, startPoint y: 466, endPoint x: 1092, endPoint y: 482, distance: 28.0
click at [1069, 466] on input "Marks & Numbers" at bounding box center [1289, 480] width 472 height 29
type input "250"
click at [707, 476] on input "Vessel Name" at bounding box center [788, 480] width 441 height 29
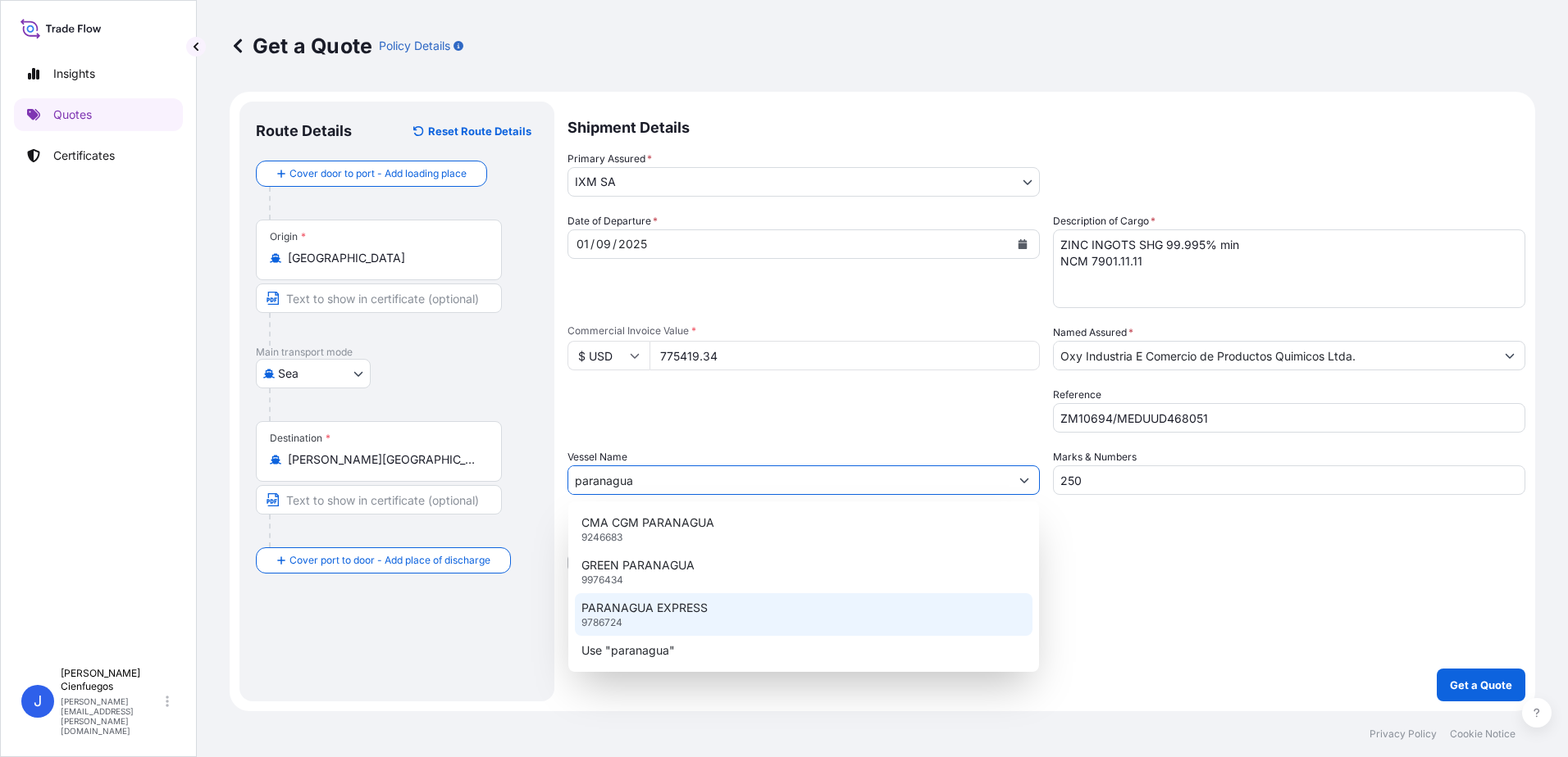
click at [645, 618] on div "PARANAGUA EXPRESS 9786724" at bounding box center [803, 615] width 458 height 42
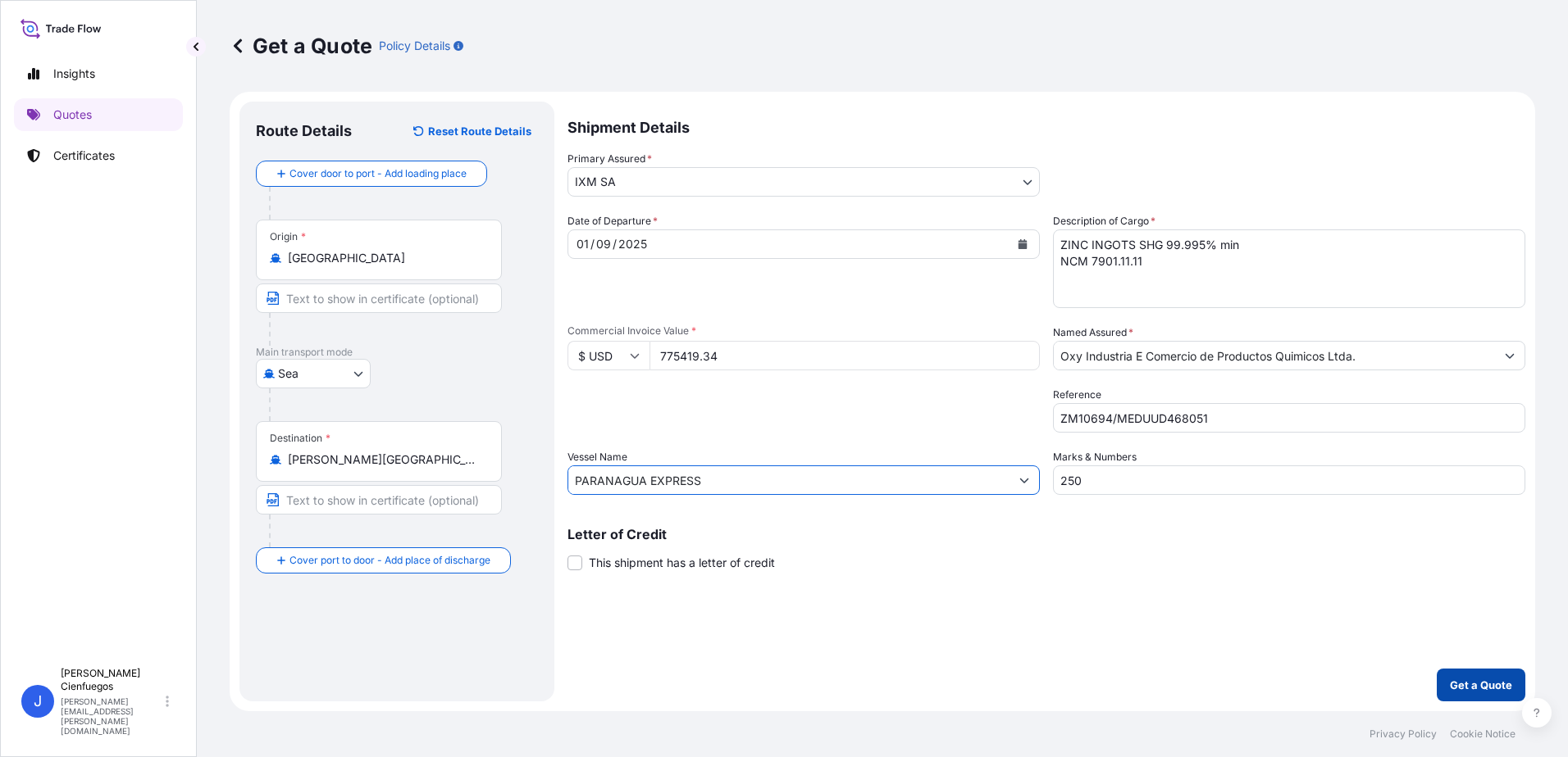
type input "PARANAGUA EXPRESS"
click at [1473, 693] on button "Get a Quote" at bounding box center [1480, 685] width 88 height 33
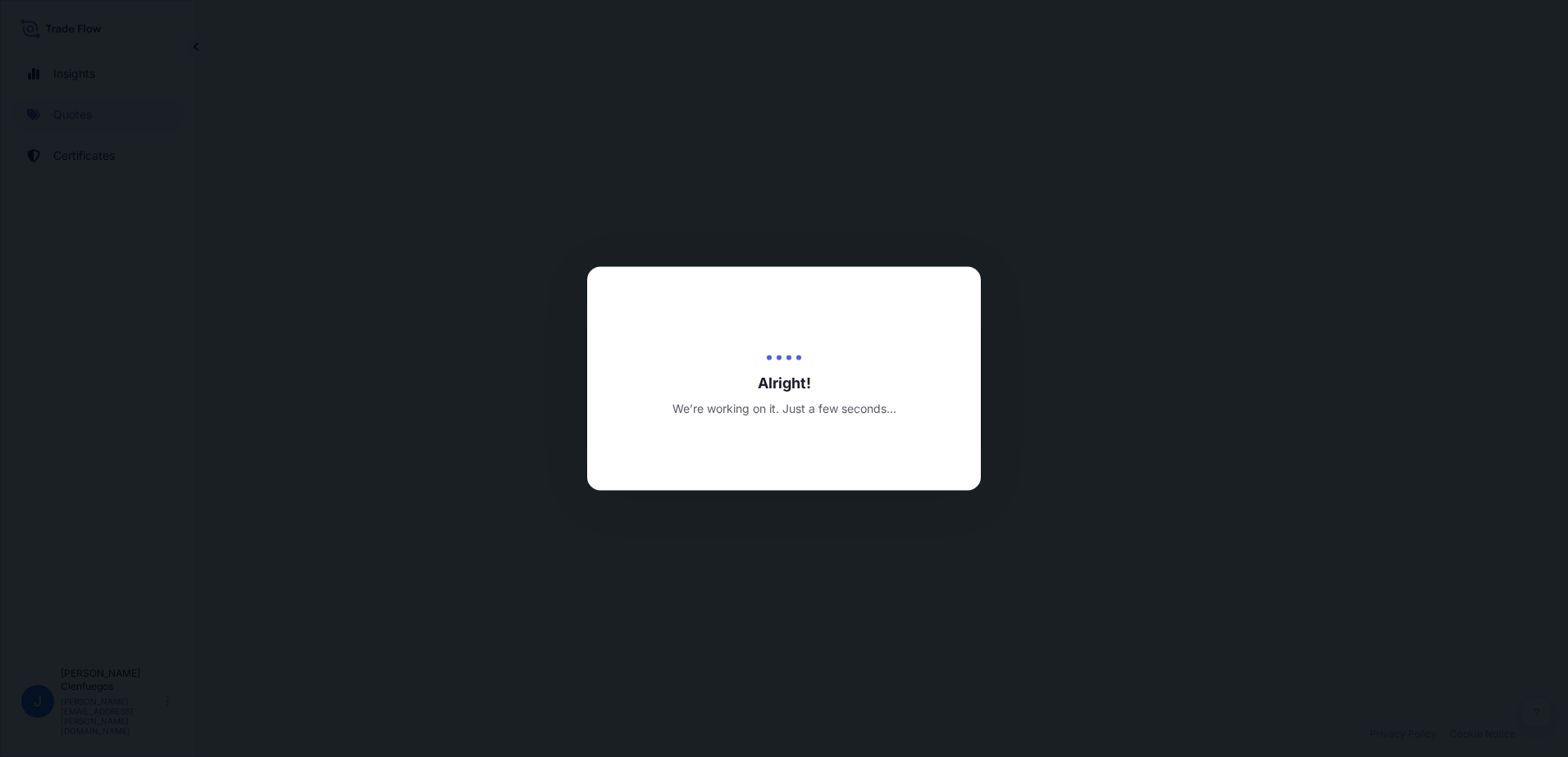
select select "Sea"
select select "31846"
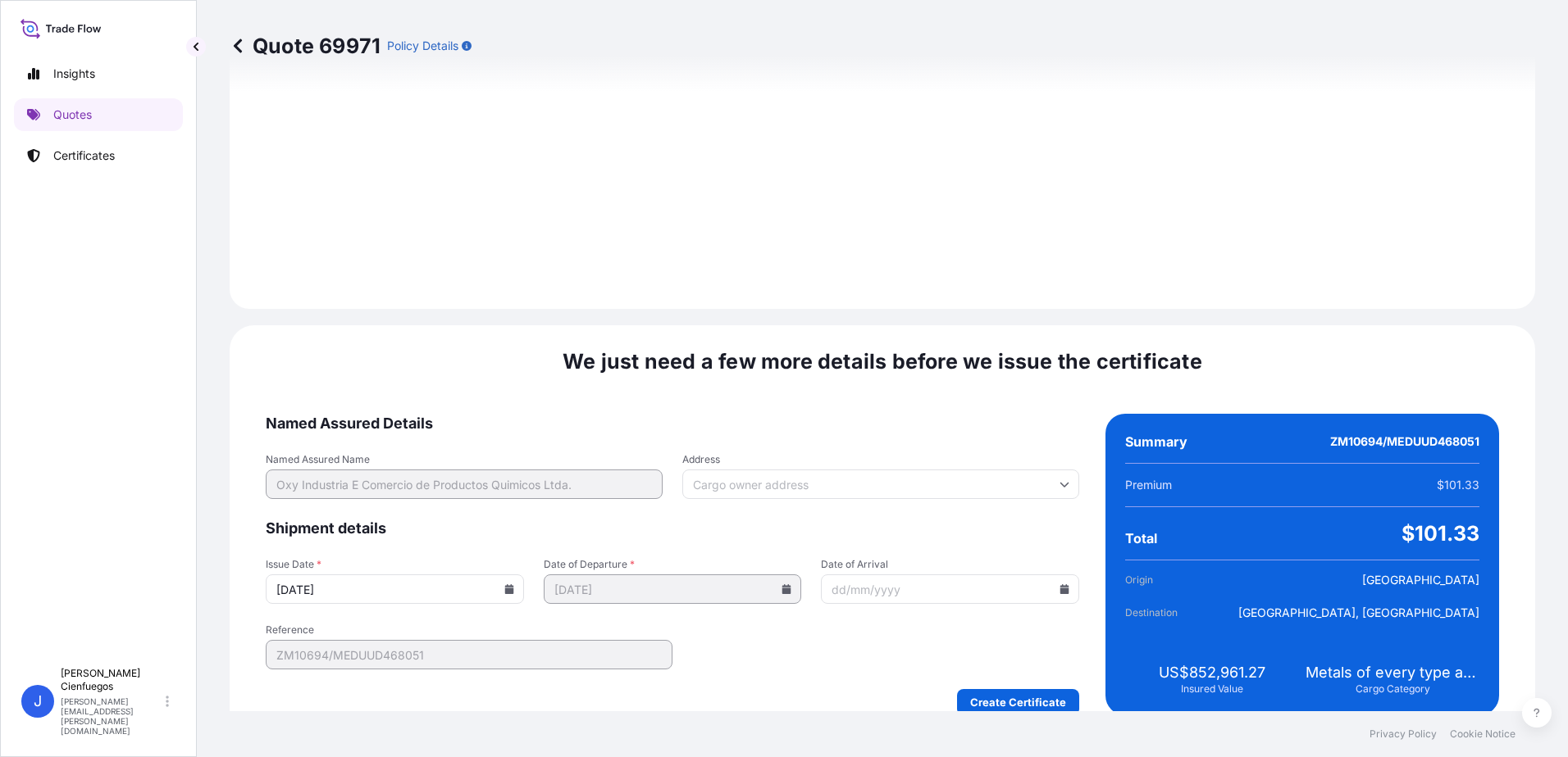
scroll to position [1709, 0]
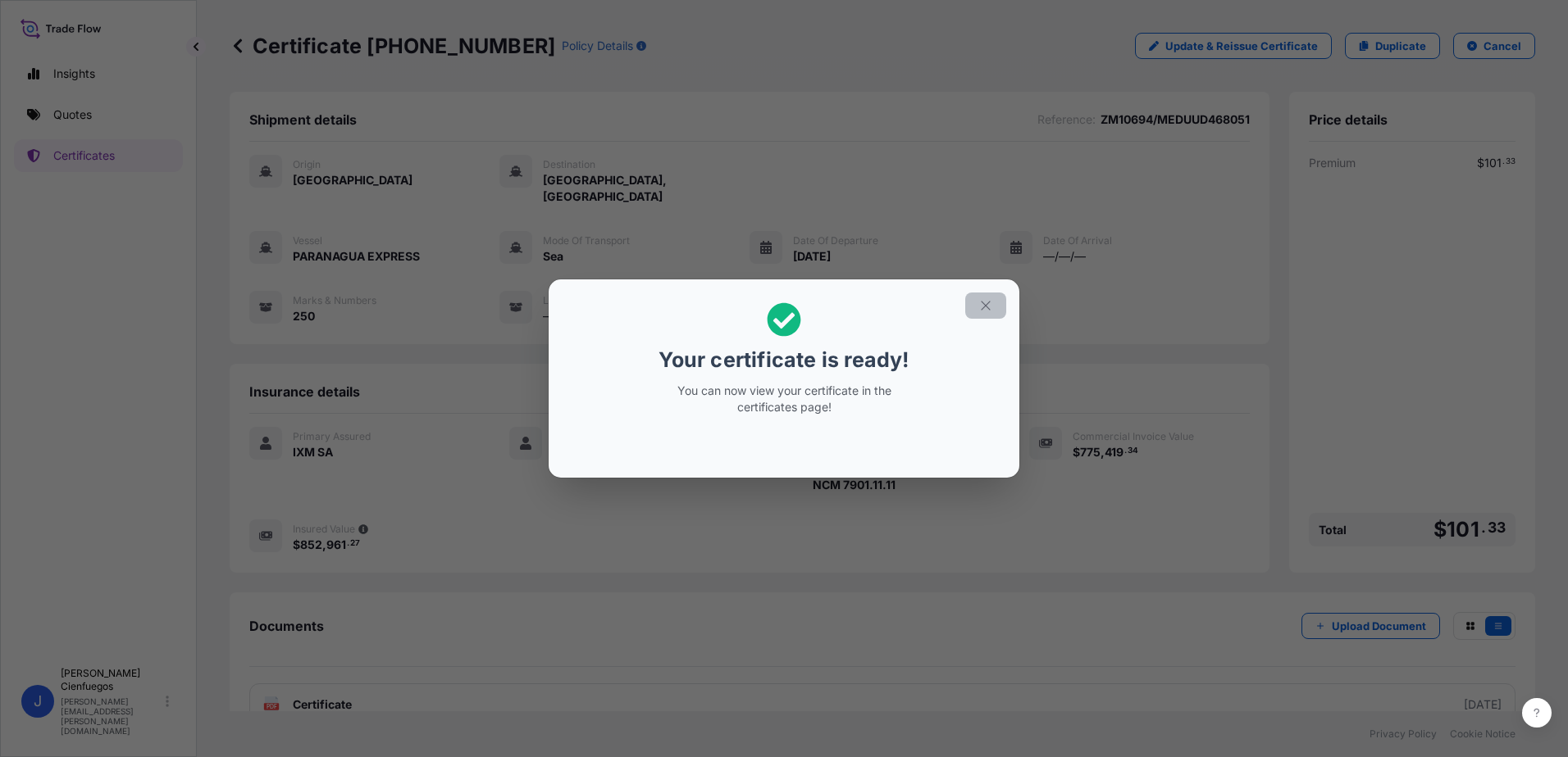
click at [979, 302] on icon "button" at bounding box center [986, 306] width 15 height 15
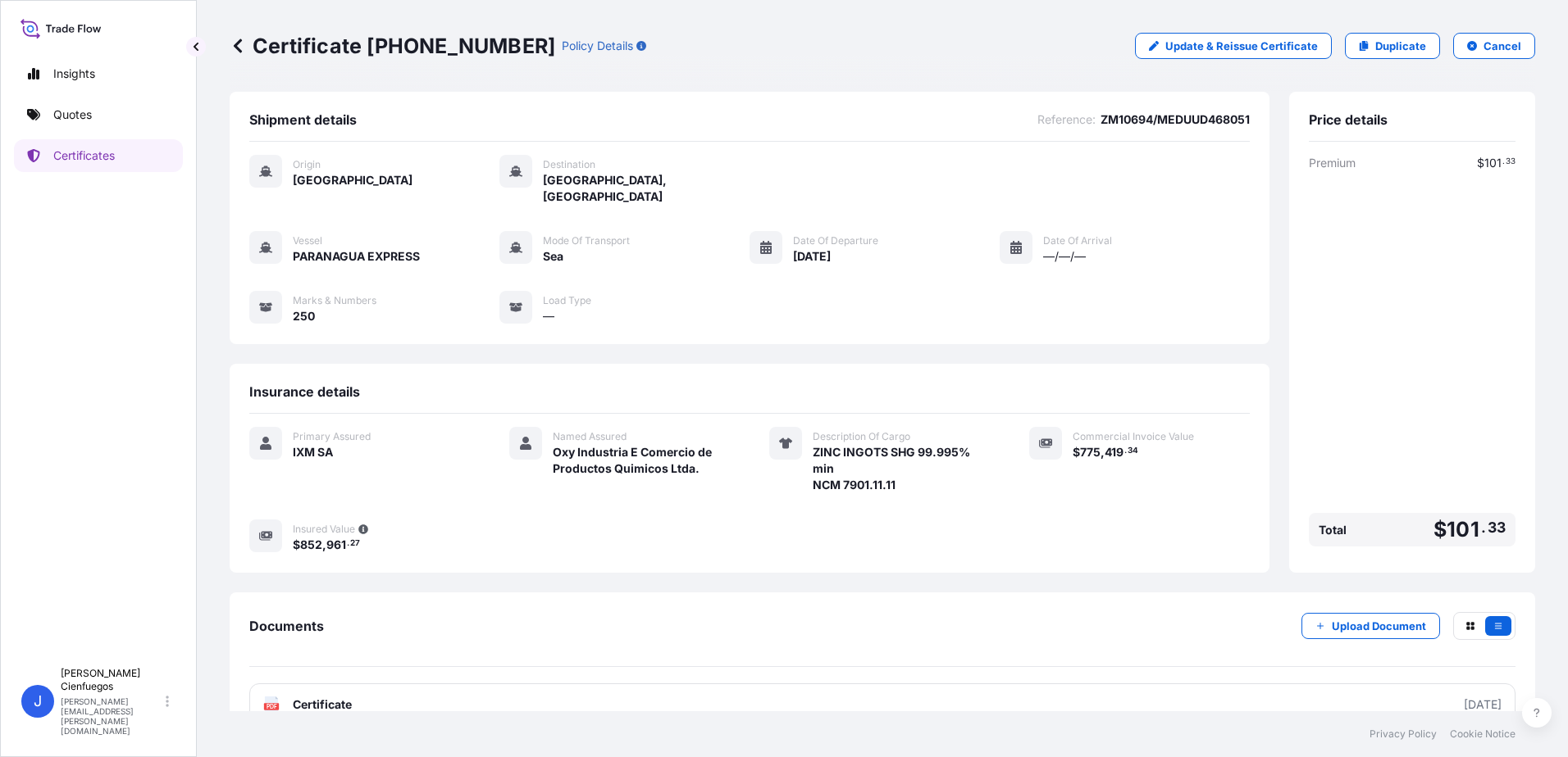
click at [400, 662] on div "Documents Upload Document PDF Certificate [DATE]" at bounding box center [882, 669] width 1266 height 114
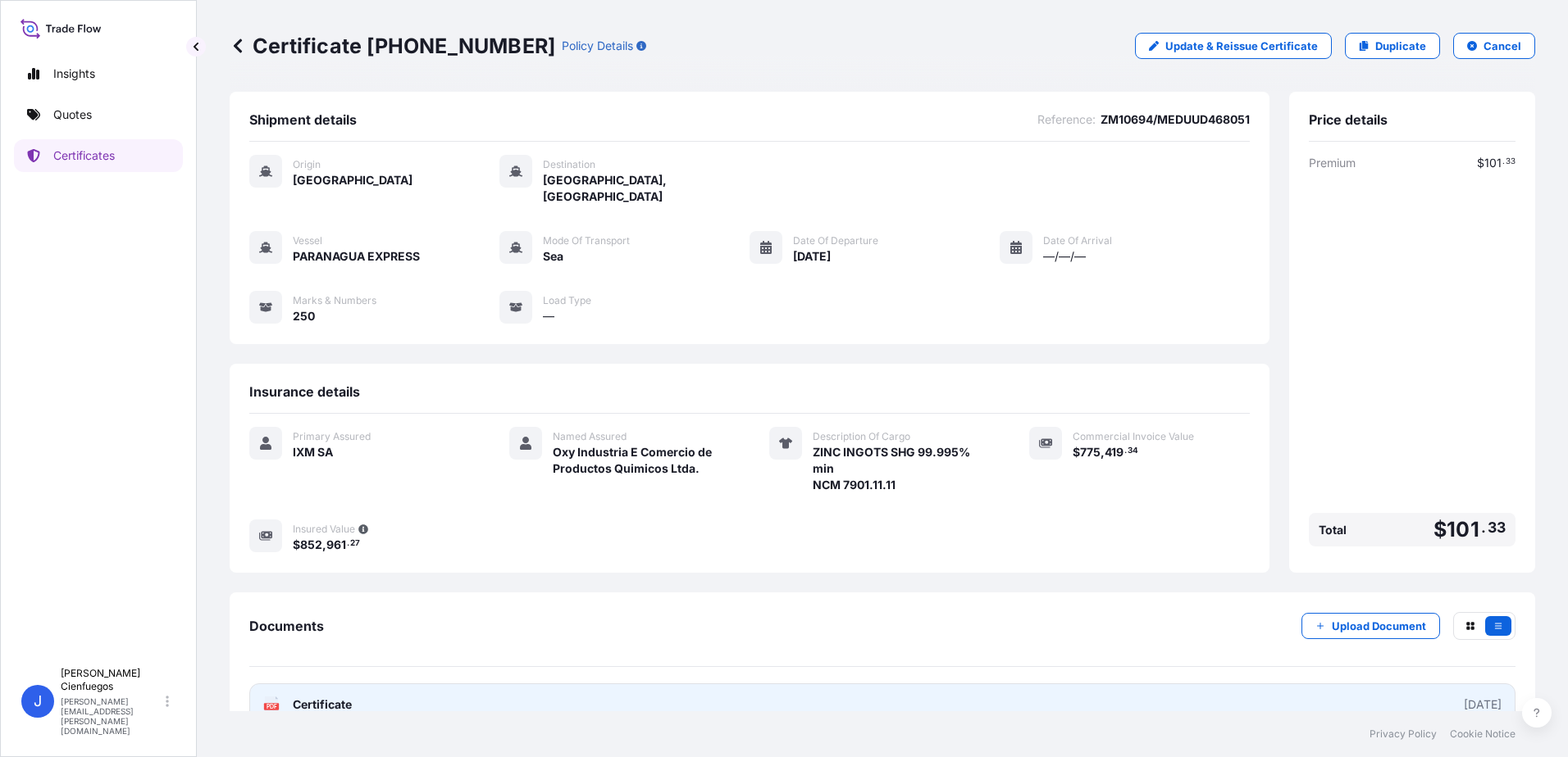
click at [391, 684] on link "PDF Certificate [DATE]" at bounding box center [882, 705] width 1266 height 42
